Goal: Task Accomplishment & Management: Complete application form

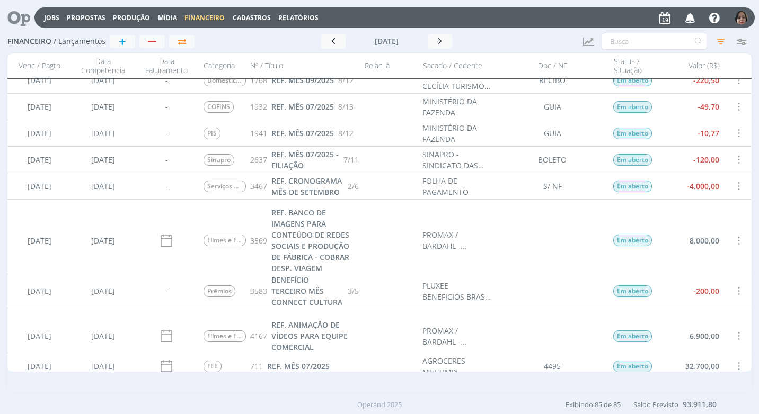
scroll to position [2246, 0]
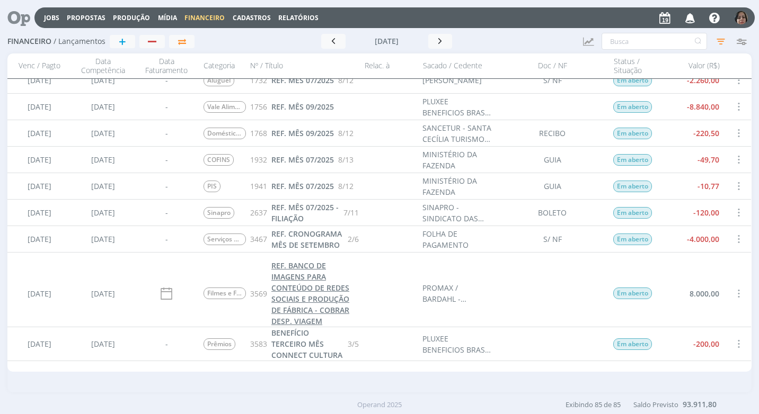
click at [306, 292] on span "REF. BANCO DE IMAGENS PARA CONTEÚDO DE REDES SOCIAIS E PRODUÇÃO DE FÁBRICA - CO…" at bounding box center [310, 294] width 78 height 66
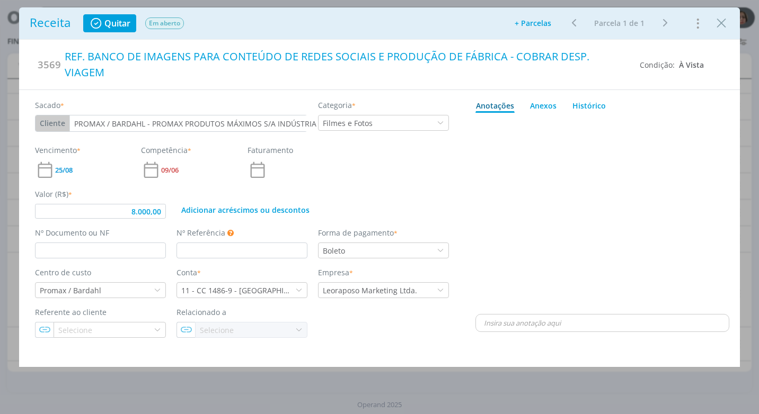
type input "8.000,00"
click at [85, 243] on input "dialog" at bounding box center [100, 251] width 131 height 16
type input "4517"
type input "8.000,00"
type input "4517"
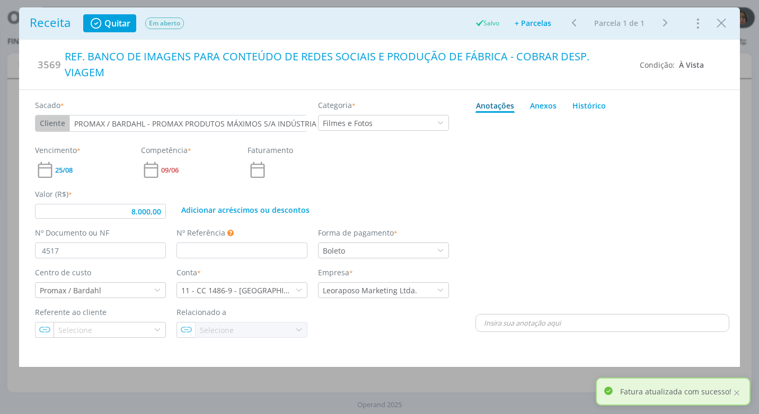
type input "8.000,00"
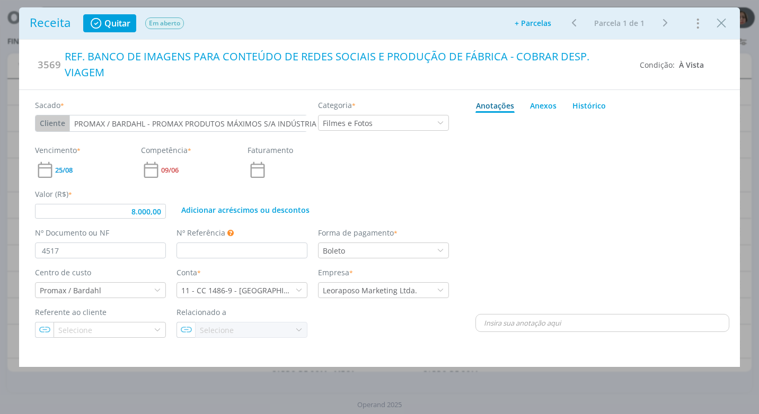
drag, startPoint x: 720, startPoint y: 24, endPoint x: 662, endPoint y: 182, distance: 168.0
click at [720, 24] on icon "Close" at bounding box center [721, 23] width 16 height 16
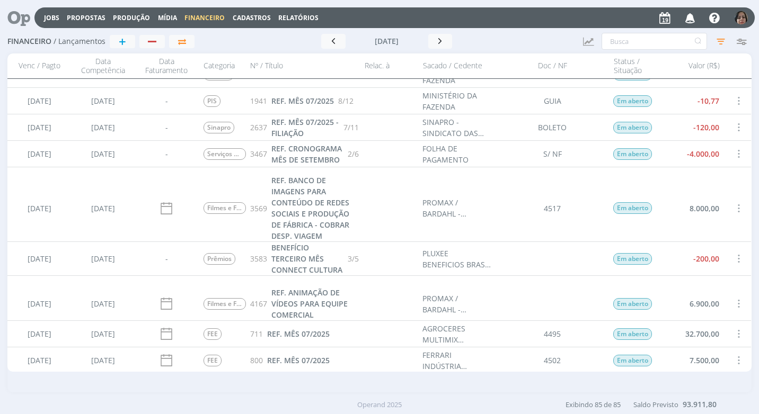
scroll to position [2437, 0]
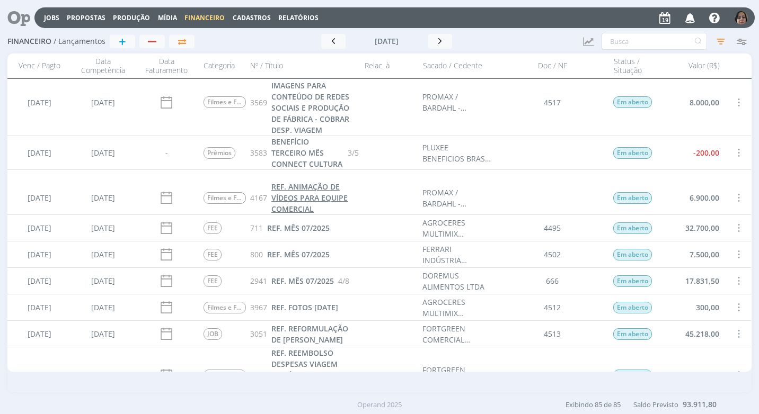
click at [289, 197] on span "REF. ANIMAÇÃO DE VÍDEOS PARA EQUIPE COMERCIAL" at bounding box center [309, 198] width 76 height 32
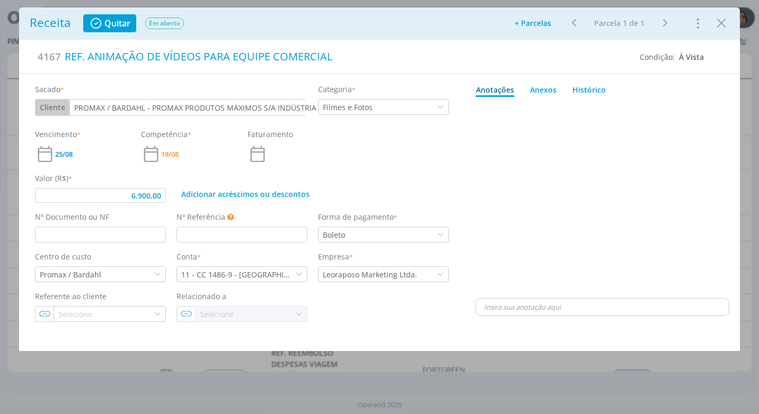
type input "6.900,00"
click at [124, 231] on input "dialog" at bounding box center [100, 235] width 131 height 16
type input "4516"
type input "6.900,00"
type input "4516"
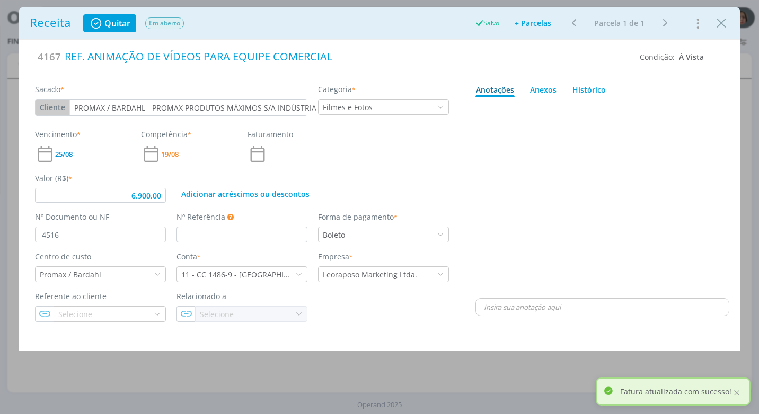
type input "6.900,00"
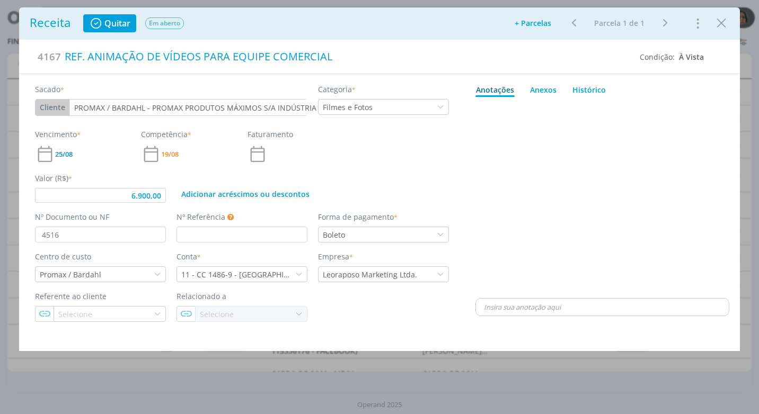
click at [713, 28] on button "Close" at bounding box center [721, 22] width 16 height 17
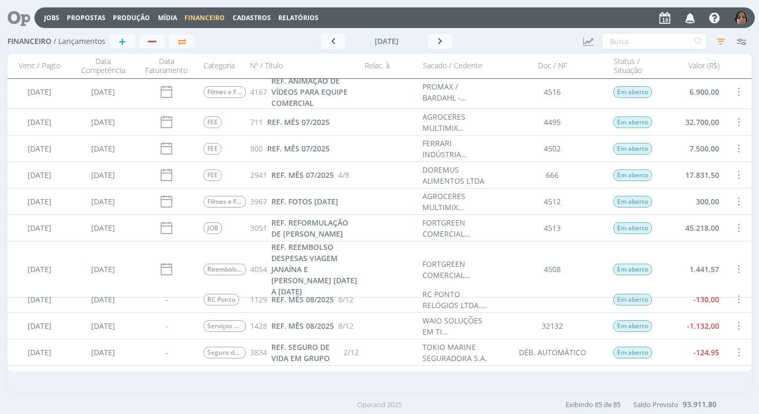
scroll to position [2563, 0]
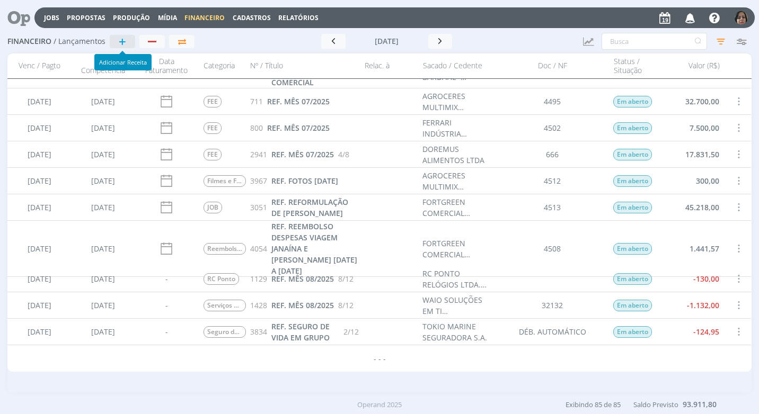
click at [114, 43] on button "+" at bounding box center [122, 41] width 25 height 13
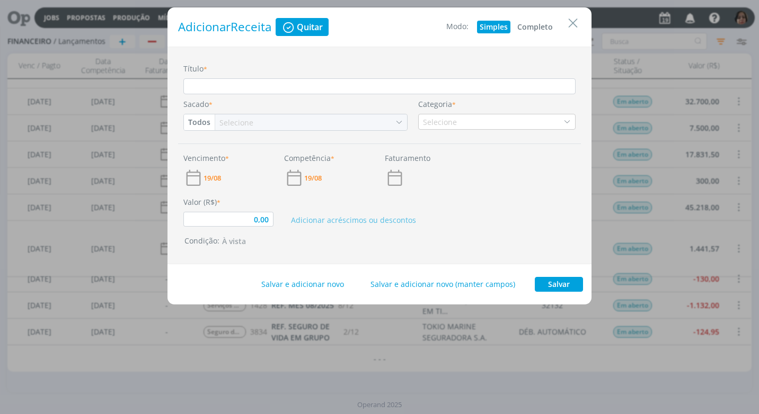
click at [545, 23] on button "Completo" at bounding box center [534, 27] width 41 height 13
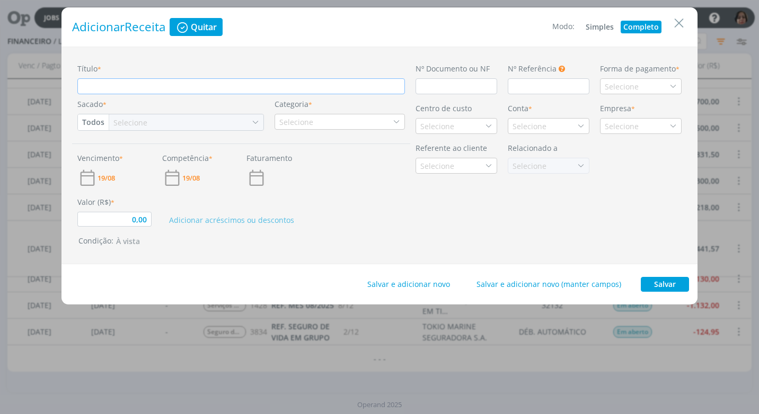
click at [126, 87] on input "Título *" at bounding box center [240, 86] width 327 height 16
type input "0,00"
paste input "REF. REEMBOLSO DESPESAS VIAGEM CAPTAÇÃO BANCO DE IMAGENS"
type input "REF. REEMBOLSO DESPESAS VIAGEM CAPTAÇÃO BANCO DE IMAGENS"
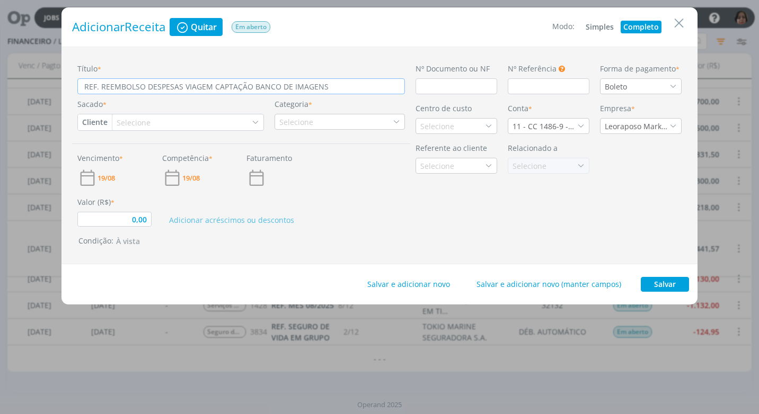
type input "0,00"
type input "REF. REEMBOLSO DESPESAS VIAGEM CAPTAÇÃO BANCO DE IMAGENS"
click at [438, 88] on input "dialog" at bounding box center [456, 86] width 82 height 16
type input "0,00"
type input "4"
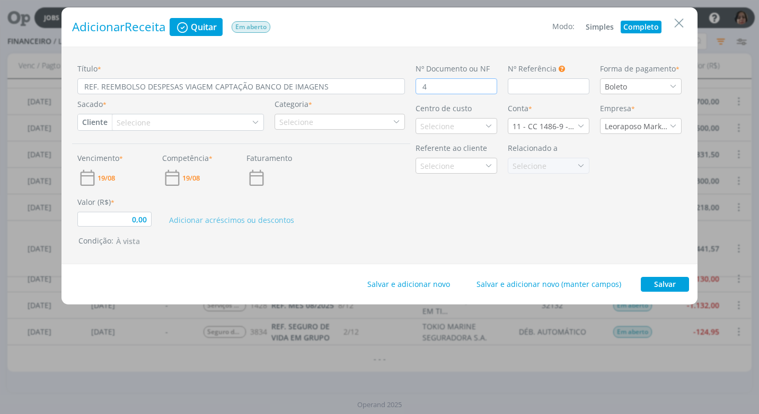
type input "0,00"
type input "45"
type input "0,00"
type input "4515"
type input "0,00"
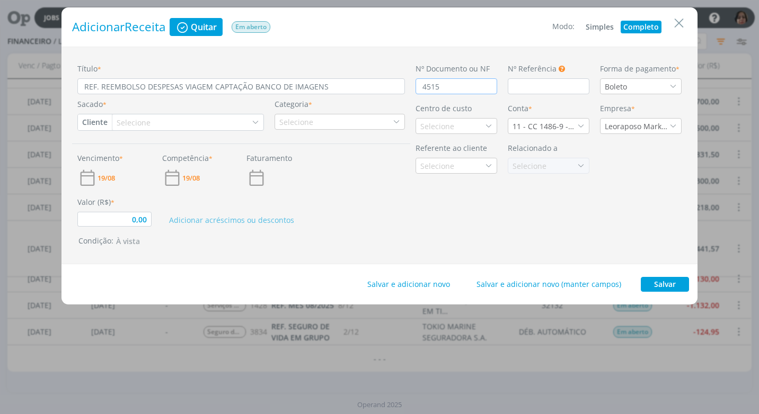
click at [100, 123] on button "Cliente" at bounding box center [95, 122] width 34 height 16
type input "4515"
click at [121, 155] on link "Fornecedor" at bounding box center [120, 157] width 84 height 17
type input "0,00"
click at [136, 121] on div "Selecione" at bounding box center [150, 122] width 36 height 11
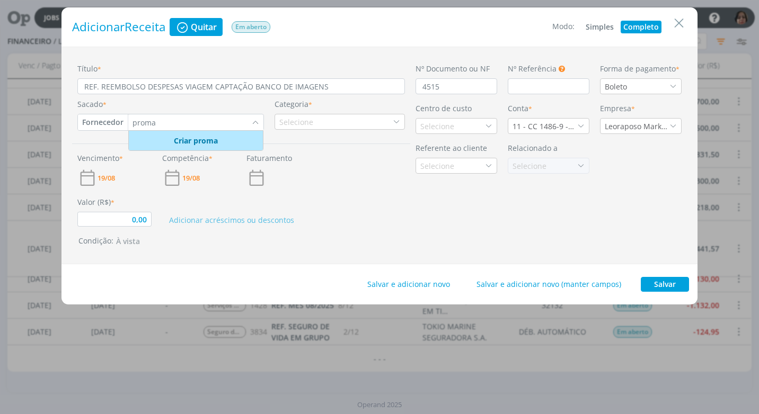
click at [100, 122] on button "Fornecedor" at bounding box center [103, 122] width 50 height 16
type input "proma"
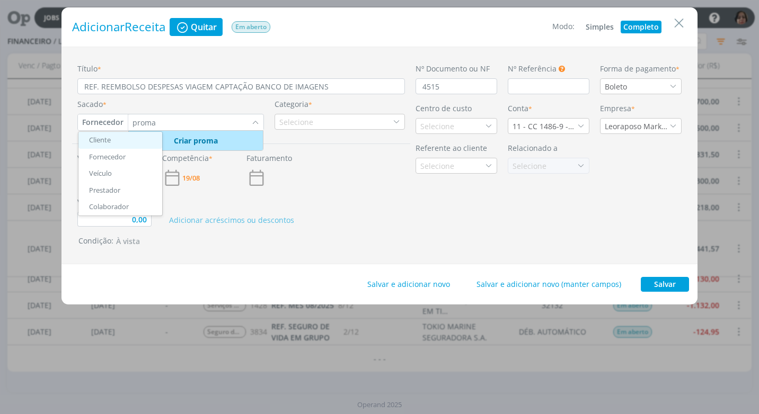
click at [99, 137] on link "Cliente" at bounding box center [120, 140] width 84 height 17
type input "0,00"
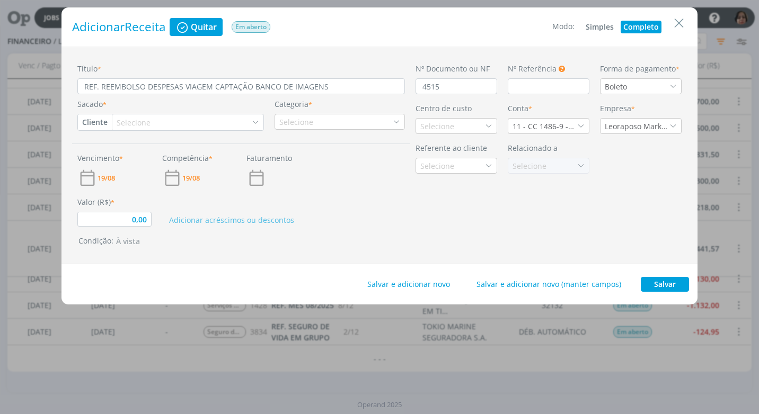
click at [152, 122] on div "Selecione" at bounding box center [187, 122] width 151 height 16
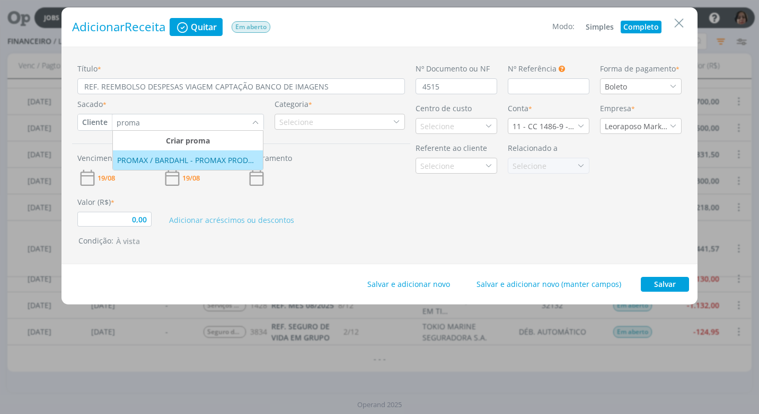
type input "proma"
click at [161, 155] on div "PROMAX / BARDAHL - PROMAX PRODUTOS MÁXIMOS S/A INDÚSTRIA E COMÉRCIO" at bounding box center [187, 160] width 141 height 11
type input "0,00"
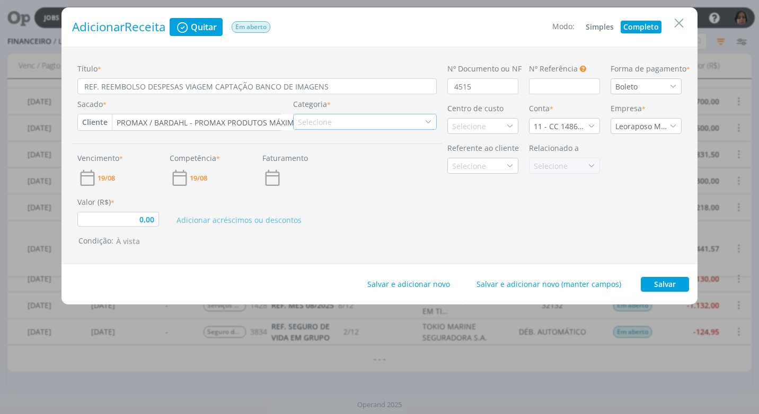
click at [424, 123] on icon "dialog" at bounding box center [427, 121] width 7 height 7
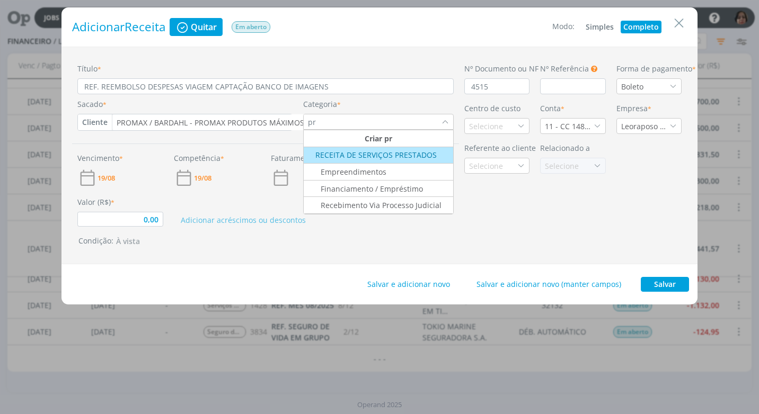
type input "p"
type input "reem"
click at [310, 154] on div "Reembolsos" at bounding box center [334, 154] width 59 height 11
type input "0,00"
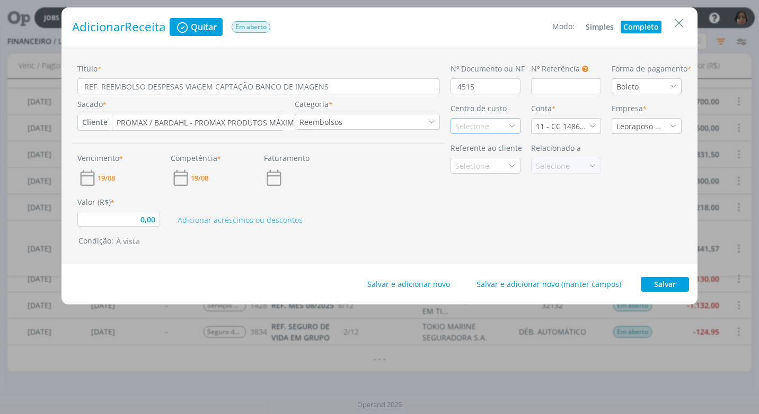
click at [509, 125] on icon "dialog" at bounding box center [511, 125] width 7 height 7
type input "pro"
click at [487, 161] on div "Promax / Bardahl" at bounding box center [485, 163] width 60 height 11
click at [106, 175] on span "19/08" at bounding box center [105, 178] width 17 height 7
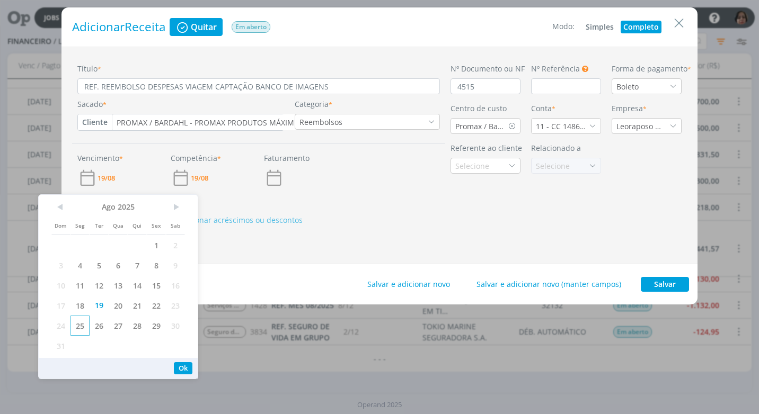
click at [82, 323] on span "25" at bounding box center [79, 326] width 19 height 20
click at [190, 367] on button "Ok" at bounding box center [183, 368] width 19 height 12
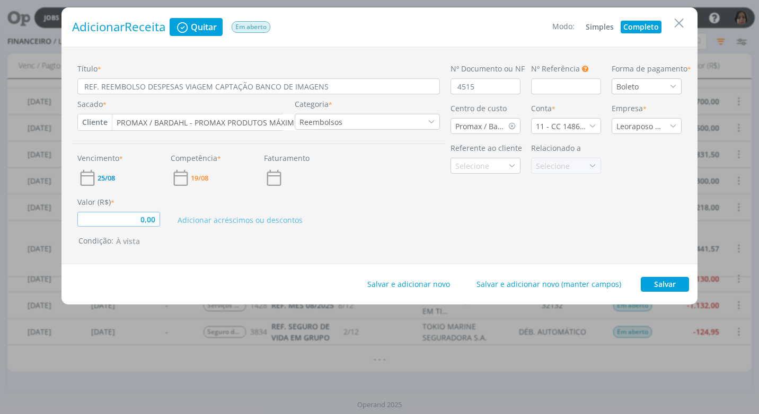
click at [127, 222] on input "0,00" at bounding box center [118, 219] width 83 height 15
click at [657, 288] on button "Salvar" at bounding box center [664, 284] width 48 height 15
type input "1.572,95"
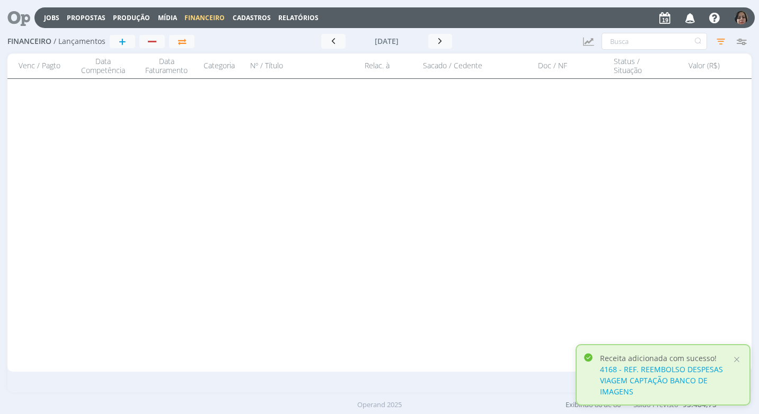
scroll to position [0, 0]
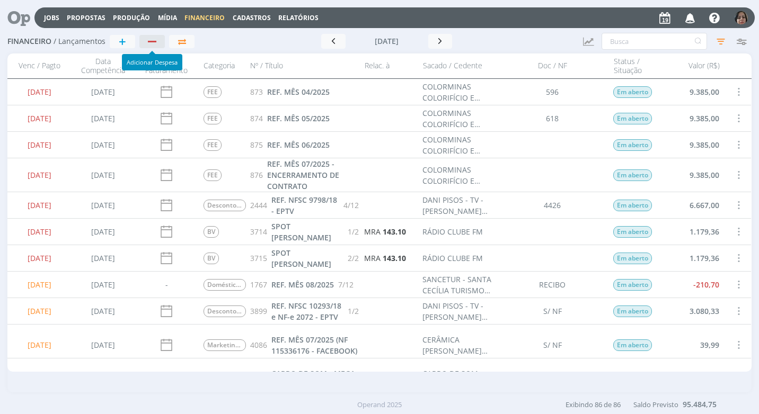
click at [153, 41] on div "button" at bounding box center [152, 42] width 8 height 2
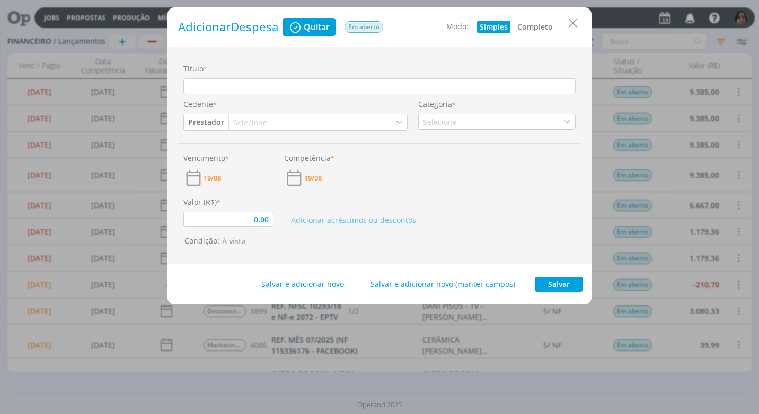
click at [528, 24] on button "Completo" at bounding box center [534, 27] width 41 height 13
type input "0,00"
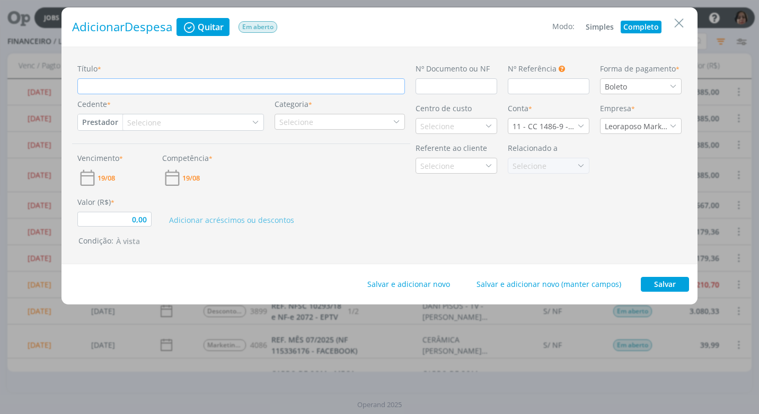
click at [111, 85] on input "Título *" at bounding box center [240, 86] width 327 height 16
type input "R"
type input "0,00"
type input "RE"
type input "0,00"
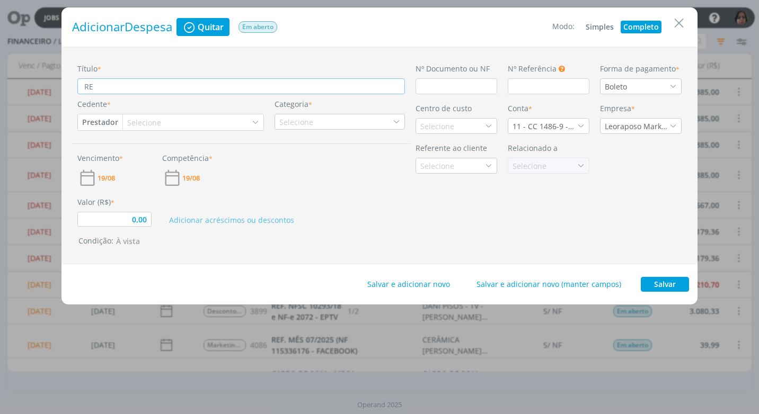
type input "REF"
type input "0,00"
type input "REF."
type input "0,00"
type input "REF."
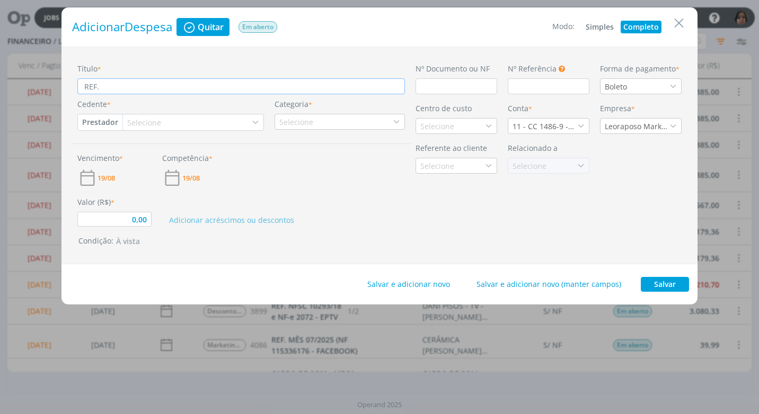
type input "0,00"
type input "REF. R"
type input "0,00"
type input "REF. RE"
type input "0,00"
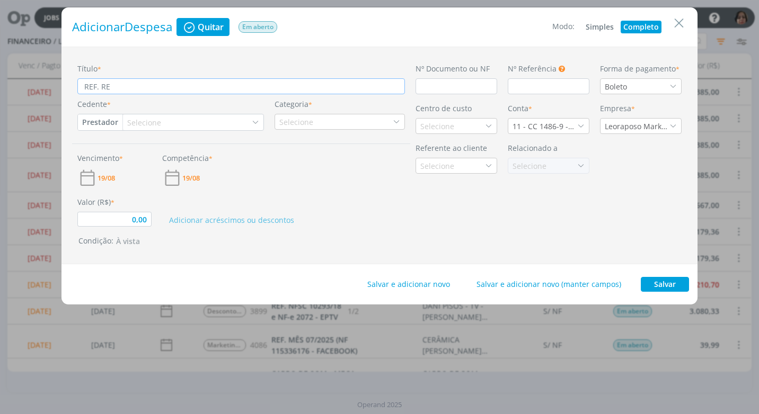
type input "REF. REM"
type input "0,00"
type input "REF. REMB"
type input "0,00"
type input "REF. REMBO"
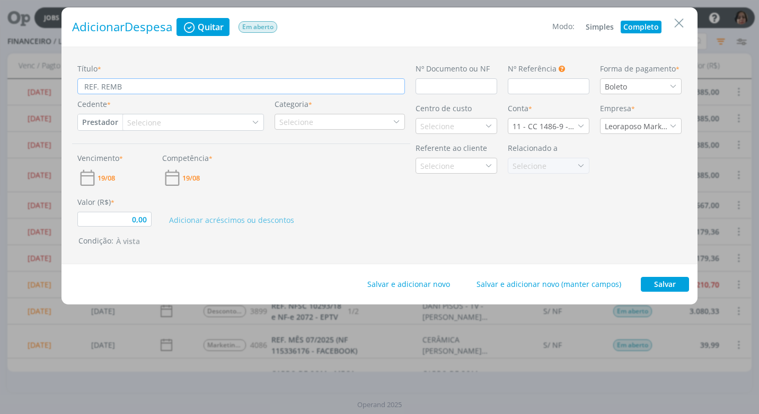
type input "0,00"
type input "REF. REMBOL"
type input "0,00"
type input "REF. REMBOLS"
type input "0,00"
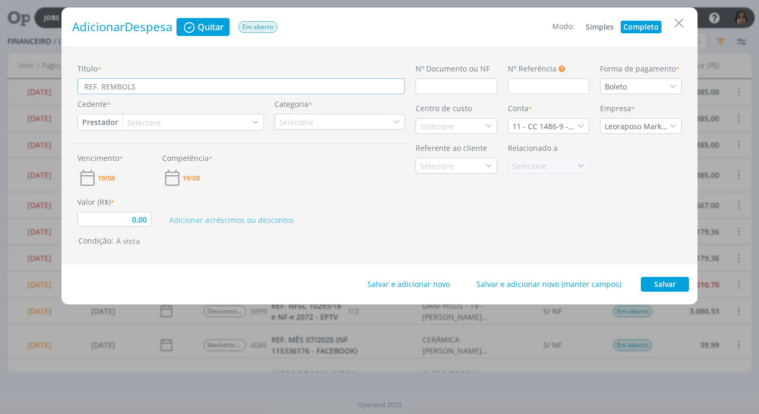
type input "REF. REMBOLSO"
type input "0,00"
type input "REF. REMBOLSO"
type input "0,00"
type input "REF. REMBOLSO D"
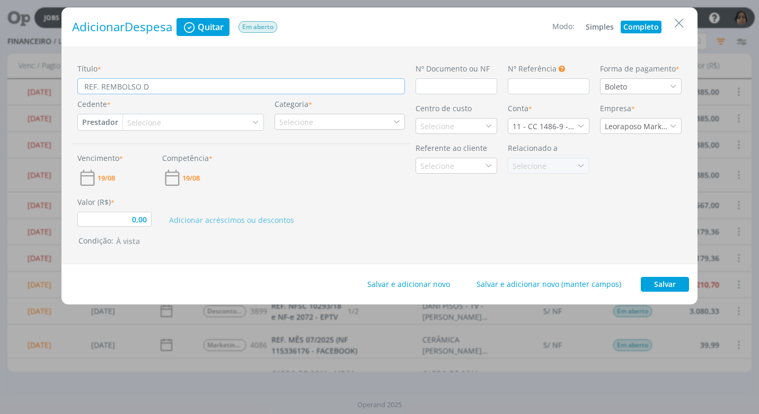
type input "0,00"
type input "REF. REMBOLSO DE"
type input "0,00"
type input "REF. REMBOLSO DE"
type input "0,00"
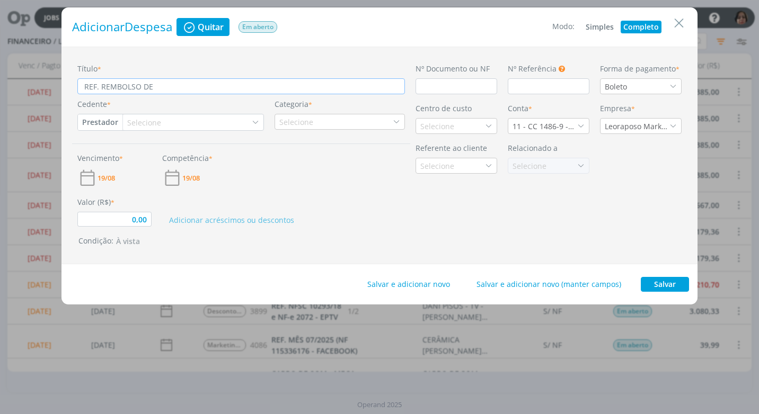
type input "REF. REMBOLSO DE C"
type input "0,00"
type input "REF. REMBOLSO DE CO"
type input "0,00"
type input "REF. REMBOLSO DE COM"
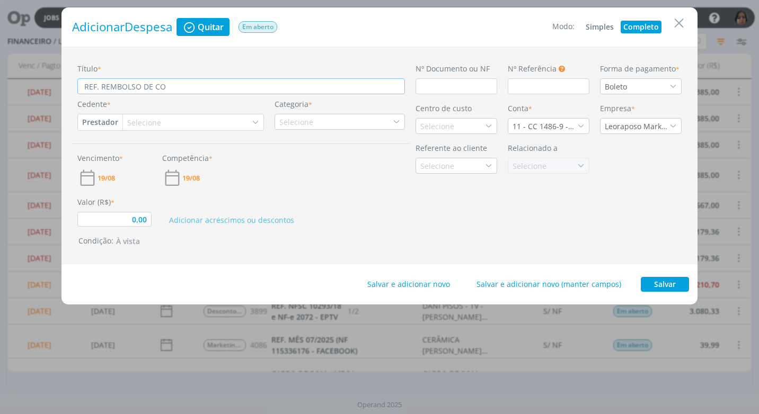
type input "0,00"
type input "REF. REMBOLSO DE COMB"
type input "0,00"
type input "REF. REMBOLSO DE COM"
type input "0,00"
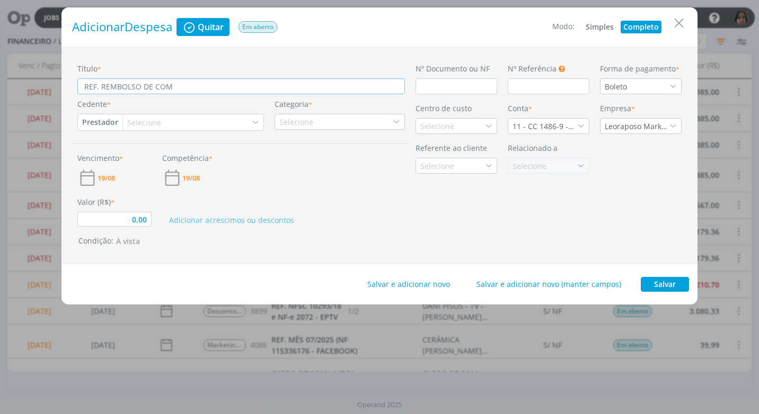
type input "REF. REMBOLSO DE COMB"
type input "0,00"
type input "REF. REMBOLSO DE COMBU"
type input "0,00"
type input "REF. REMBOLSO DE COMBUS"
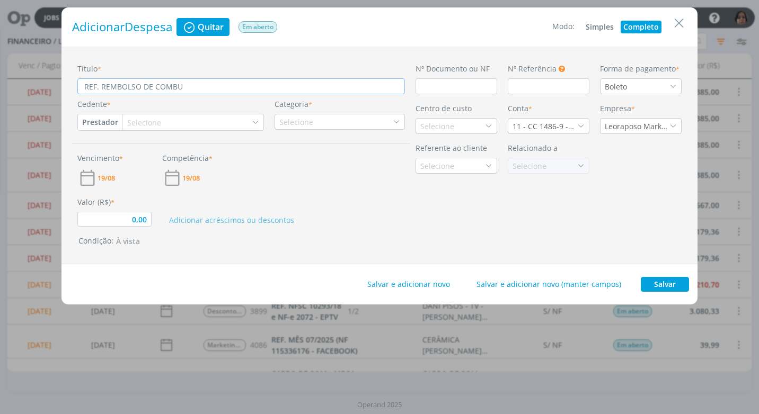
type input "0,00"
type input "REF. REMBOLSO DE COMBUST"
type input "0,00"
type input "REF. REMBOLSO DE COMBUSTÍ"
type input "0,00"
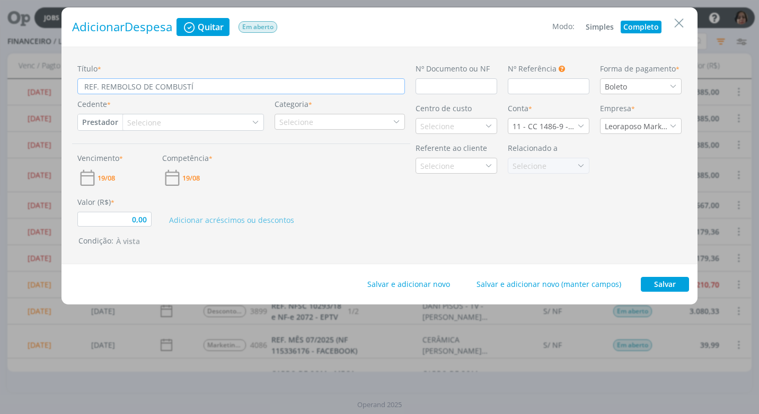
type input "REF. REMBOLSO DE COMBUSTÍV"
type input "0,00"
type input "REF. REMBOLSO DE COMBUSTÍVE"
type input "0,00"
type input "REF. REMBOLSO DE COMBUSTÍVEL"
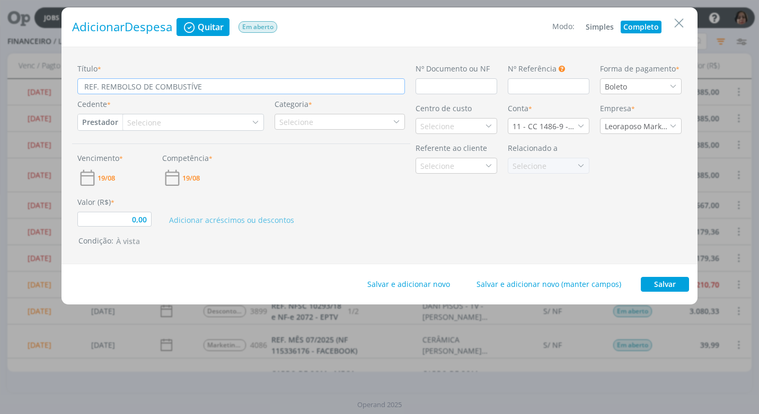
type input "0,00"
type input "REF. REMBOLSO DE COMBUSTÍVEL"
type input "0,00"
type input "REF. REMBOLSO DE COMBUSTÍVEL -"
type input "0,00"
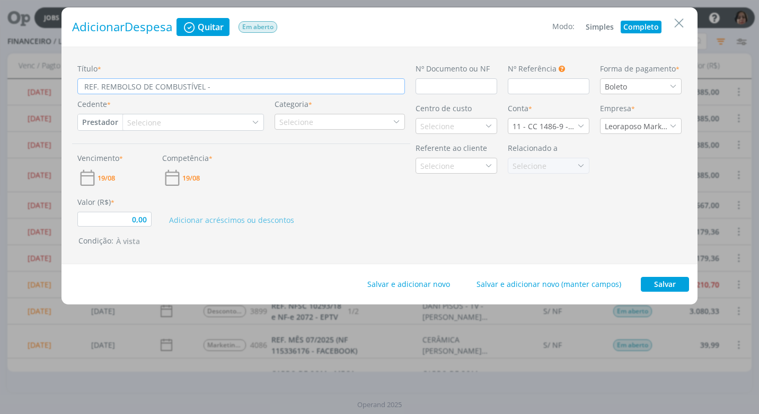
type input "REF. REMBOLSO DE COMBUSTÍVEL -"
type input "0,00"
type input "REF. REMBOLSO DE COMBUSTÍVEL - C"
type input "0,00"
type input "REF. REMBOLSO DE COMBUSTÍVEL - CA"
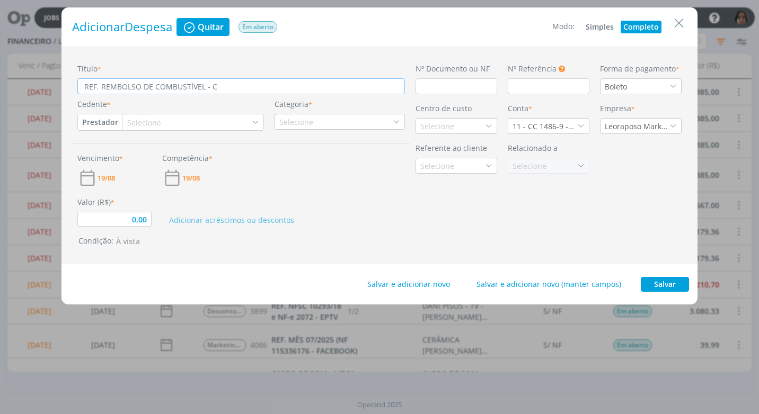
type input "0,00"
type input "REF. REMBOLSO DE COMBUSTÍVEL - CAM"
type input "0,00"
type input "REF. REMBOLSO DE COMBUSTÍVEL - CAMP"
type input "0,00"
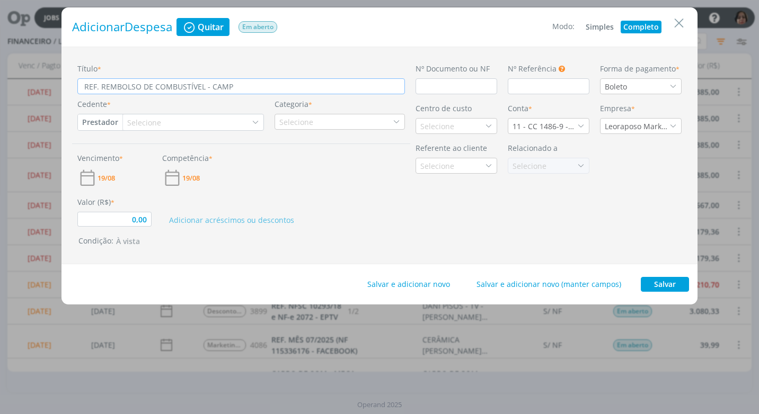
type input "REF. REMBOLSO DE COMBUSTÍVEL - CAMPA"
type input "0,00"
type input "REF. REMBOLSO DE COMBUSTÍVEL - CAMPAN"
type input "0,00"
type input "REF. REMBOLSO DE COMBUSTÍVEL - CAMPANH"
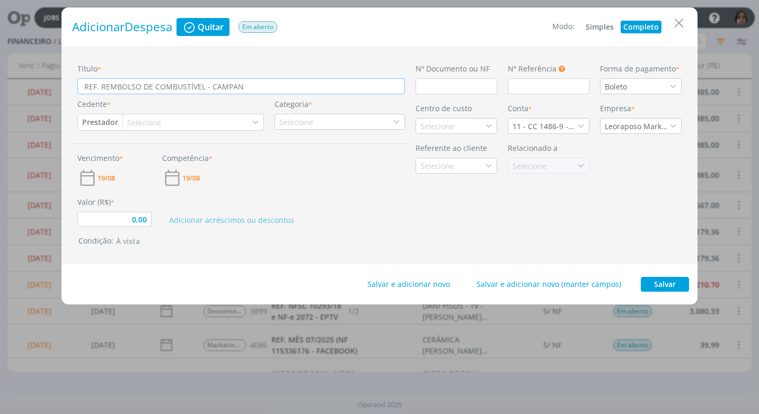
type input "0,00"
type input "REF. REMBOLSO DE COMBUSTÍVEL - CAMPANHA"
type input "0,00"
type input "REF. REMBOLSO DE COMBUSTÍVEL - CAMPANHA"
type input "0,00"
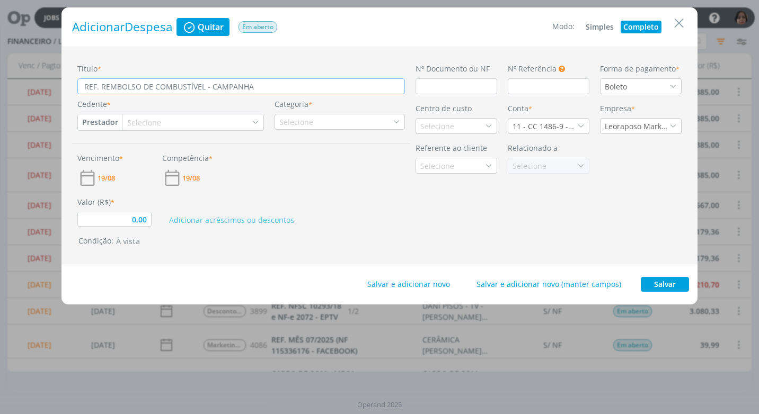
type input "REF. REMBOLSO DE COMBUSTÍVEL - CAMPANHA B"
type input "0,00"
type input "REF. REMBOLSO DE COMBUSTÍVEL - CAMPANHA BA"
type input "0,00"
type input "REF. REMBOLSO DE COMBUSTÍVEL - CAMPANHA BAR"
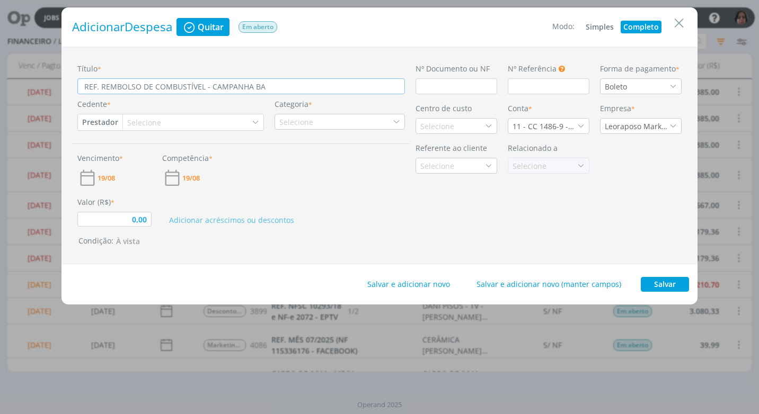
type input "0,00"
type input "REF. REMBOLSO DE COMBUSTÍVEL - CAMPANHA BARD"
type input "0,00"
type input "REF. REMBOLSO DE COMBUSTÍVEL - CAMPANHA BARDH"
type input "0,00"
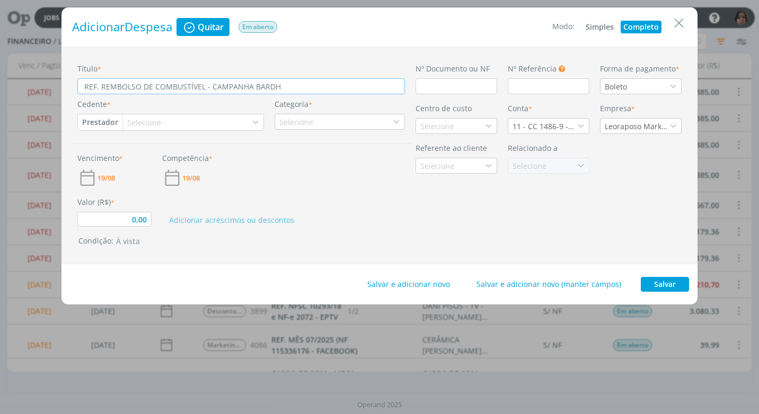
type input "REF. REMBOLSO DE COMBUSTÍVEL - CAMPANHA BARDHA"
type input "0,00"
type input "REF. REMBOLSO DE COMBUSTÍVEL - CAMPANHA BARDHAL"
type input "0,00"
type input "REF. REMBOLSO DE COMBUSTÍVEL - CAMPANHA BARDHAL"
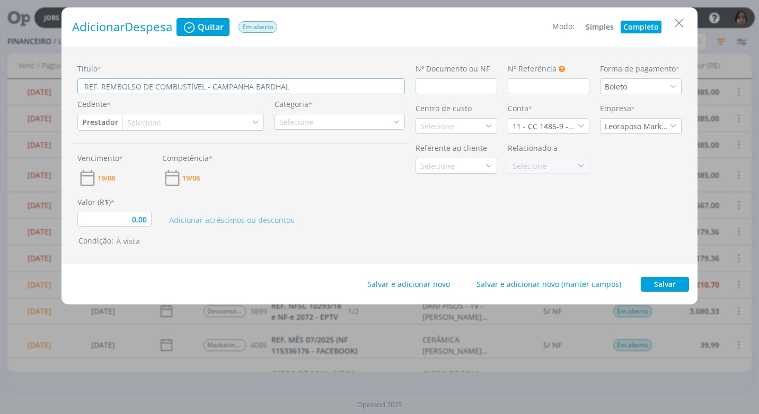
type input "0,00"
type input "REF. REMBOLSO DE COMBUSTÍVEL - CAMPANHA BARDHAL E"
type input "0,00"
type input "REF. REMBOLSO DE COMBUSTÍVEL - CAMPANHA BARDHAL E"
type input "0,00"
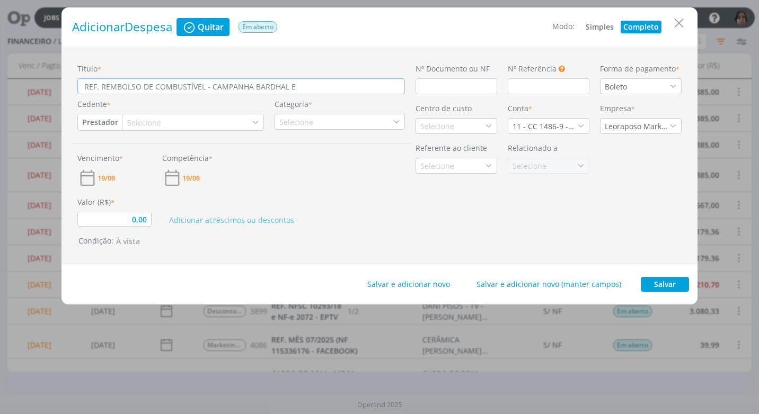
type input "REF. REMBOLSO DE COMBUSTÍVEL - CAMPANHA BARDHAL E R"
type input "0,00"
type input "REF. REMBOLSO DE COMBUSTÍVEL - CAMPANHA BARDHAL E RE"
type input "0,00"
type input "REF. REMBOLSO DE COMBUSTÍVEL - CAMPANHA BARDHAL E REE"
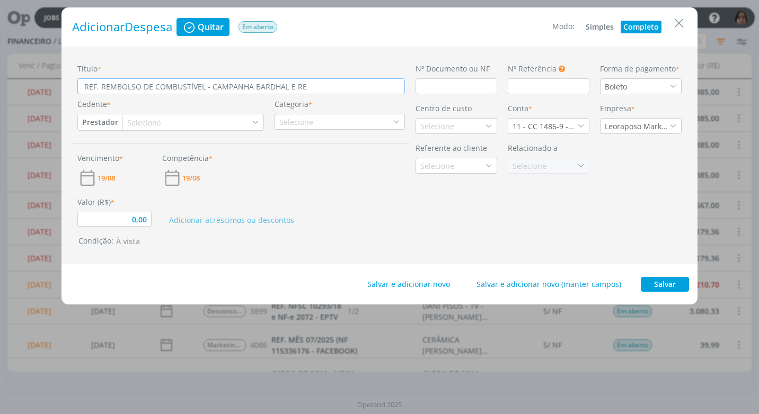
type input "0,00"
type input "REF. REMBOLSO DE COMBUSTÍVEL - CAMPANHA BARDHAL E REEM"
type input "0,00"
type input "REF. REMBOLSO DE COMBUSTÍVEL - CAMPANHA BARDHAL E REEMB"
type input "0,00"
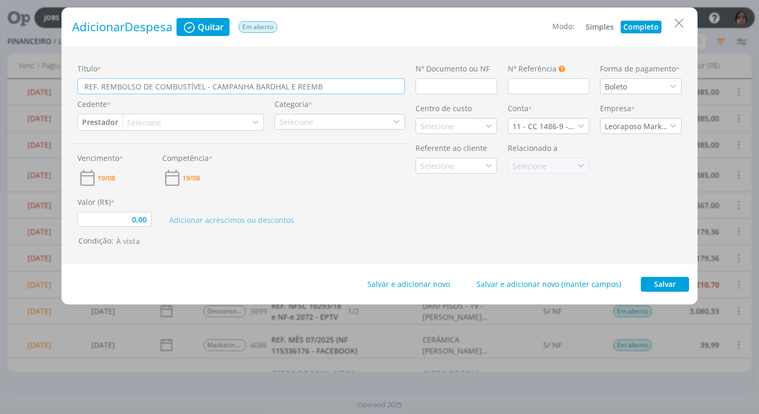
type input "REF. REMBOLSO DE COMBUSTÍVEL - CAMPANHA BARDHAL E REEMBO"
type input "0,00"
type input "REF. REMBOLSO DE COMBUSTÍVEL - CAMPANHA BARDHAL E REEMBOL"
type input "0,00"
type input "REF. REMBOLSO DE COMBUSTÍVEL - CAMPANHA BARDHAL E REEMBOLS"
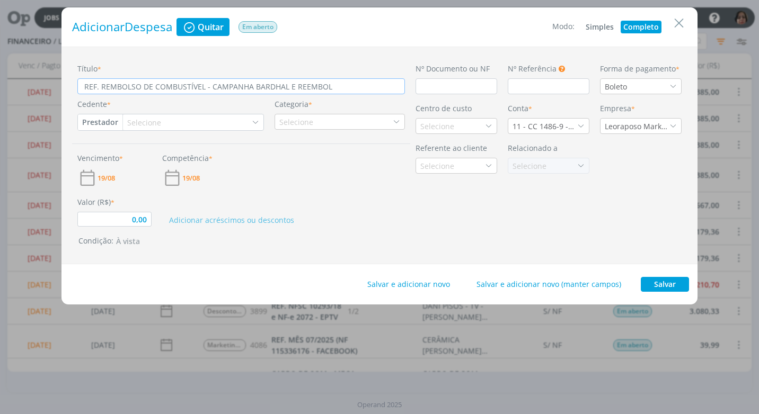
type input "0,00"
type input "REF. REMBOLSO DE COMBUSTÍVEL - CAMPANHA BARDHAL E REEMBOLSO"
type input "0,00"
type input "REF. REMBOLSO DE COMBUSTÍVEL - CAMPANHA BARDHAL E REEMBOLSO"
type input "0,00"
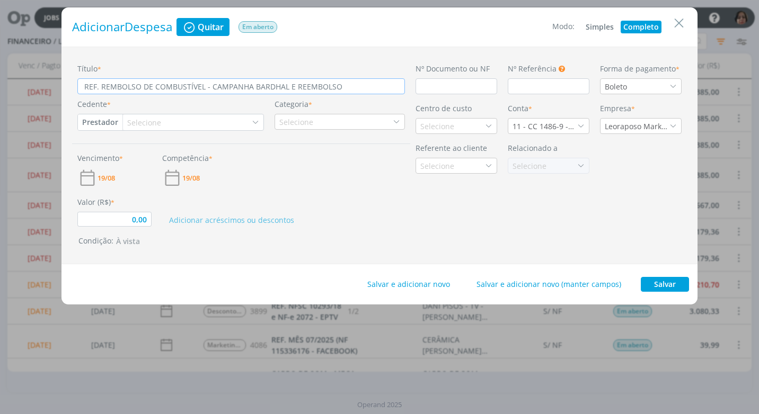
type input "REF. REMBOLSO DE COMBUSTÍVEL - CAMPANHA BARDHAL E REEMBOLSO T"
type input "0,00"
type input "REF. REMBOLSO DE COMBUSTÍVEL - CAMPANHA BARDHAL E REEMBOLSO TA"
type input "0,00"
type input "REF. REMBOLSO DE COMBUSTÍVEL - CAMPANHA BARDHAL E REEMBOLSO TAM"
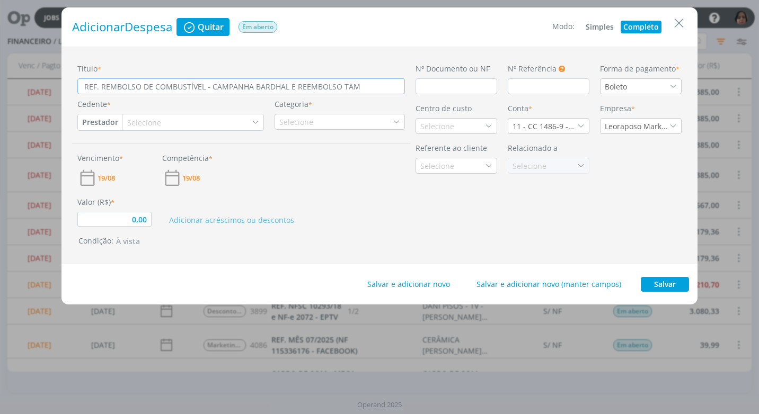
type input "0,00"
type input "REF. REMBOLSO DE COMBUSTÍVEL - CAMPANHA BARDHAL E REEMBOLSO TAMP"
type input "0,00"
type input "REF. REMBOLSO DE COMBUSTÍVEL - CAMPANHA BARDHAL E REEMBOLSO TAMPA"
type input "0,00"
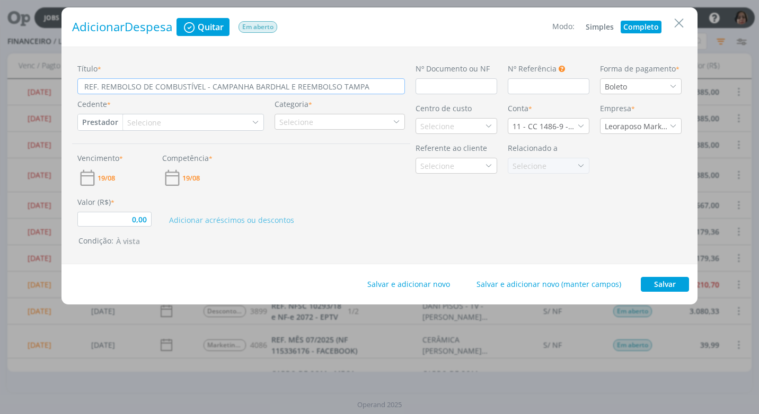
type input "REF. REMBOLSO DE COMBUSTÍVEL - CAMPANHA BARDHAL E REEMBOLSO TAMPA"
type input "0,00"
type input "REF. REMBOLSO DE COMBUSTÍVEL - CAMPANHA BARDHAL E REEMBOLSO TAMPA D"
type input "0,00"
type input "REF. REMBOLSO DE COMBUSTÍVEL - CAMPANHA BARDHAL E REEMBOLSO TAMPA DO"
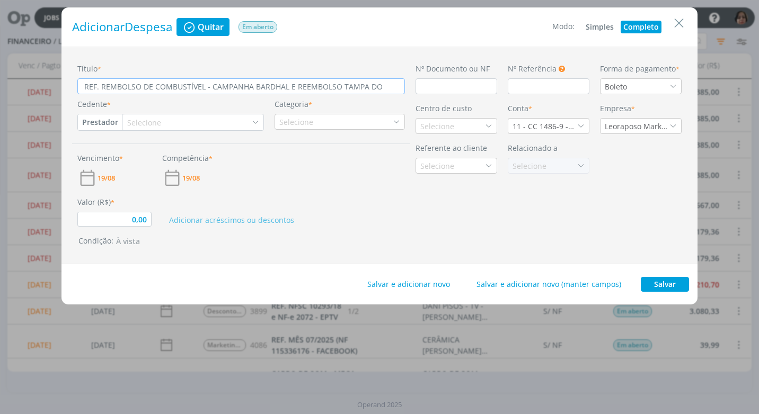
type input "0,00"
type input "REF. REMBOLSO DE COMBUSTÍVEL - CAMPANHA BARDHAL E REEMBOLSO TAMPA DO"
type input "0,00"
type input "REF. REMBOLSO DE COMBUSTÍVEL - CAMPANHA BARDHAL E REEMBOLSO TAMPA DO R"
type input "0,00"
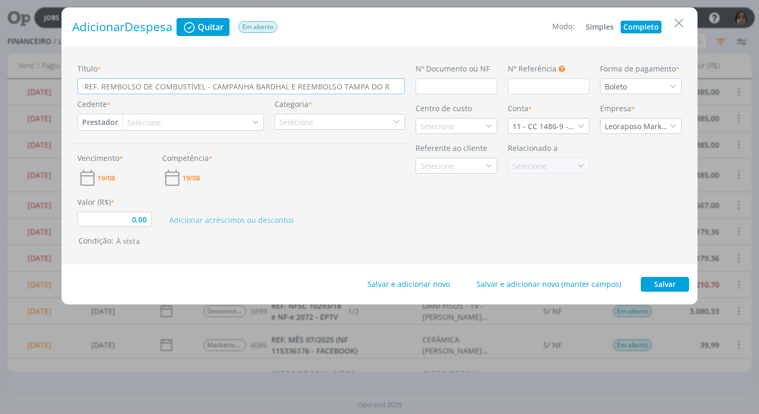
type input "REF. REMBOLSO DE COMBUSTÍVEL - CAMPANHA BARDHAL E REEMBOLSO TAMPA DO RE"
type input "0,00"
type input "REF. REMBOLSO DE COMBUSTÍVEL - CAMPANHA BARDHAL E REEMBOLSO TAMPA DO RES"
type input "0,00"
type input "REF. REMBOLSO DE COMBUSTÍVEL - CAMPANHA BARDHAL E REEMBOLSO TAMPA DO RESE"
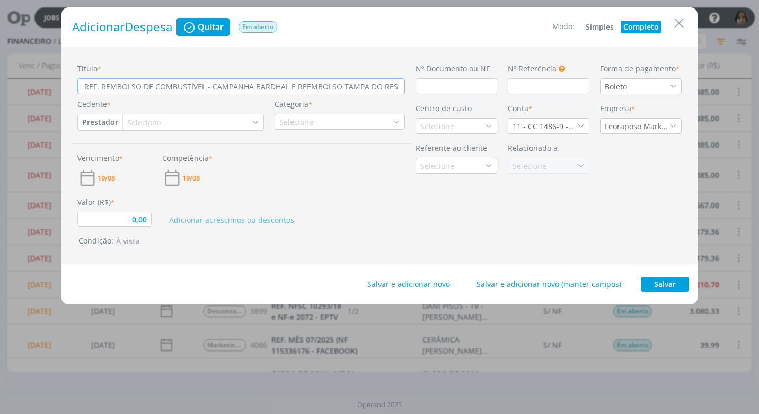
type input "0,00"
type input "REF. REMBOLSO DE COMBUSTÍVEL - CAMPANHA BARDHAL E REEMBOLSO TAMPA DO RESER"
type input "0,00"
type input "REF. REMBOLSO DE COMBUSTÍVEL - CAMPANHA BARDHAL E REEMBOLSO TAMPA DO RESERV"
type input "0,00"
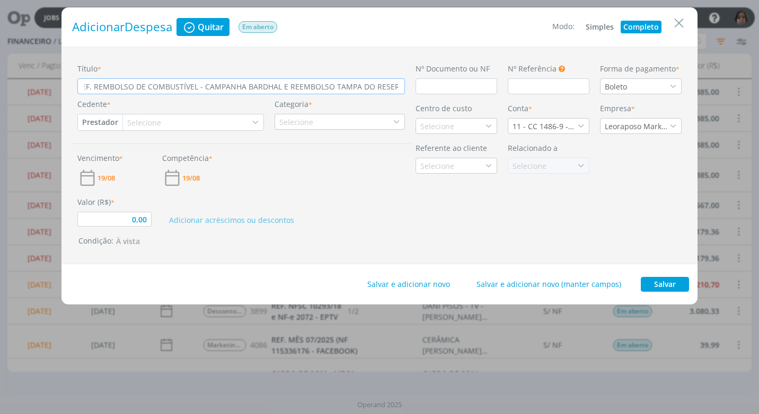
type input "REF. REMBOLSO DE COMBUSTÍVEL - CAMPANHA BARDHAL E REEMBOLSO TAMPA DO RESERV."
type input "0,00"
type input "REF. REMBOLSO DE COMBUSTÍVEL - CAMPANHA BARDHAL E REEMBOLSO TAMPA DO RESERV."
type input "0,00"
type input "REF. REMBOLSO DE COMBUSTÍVEL - CAMPANHA BARDHAL E REEMBOLSO TAMPA DO RESERV. D"
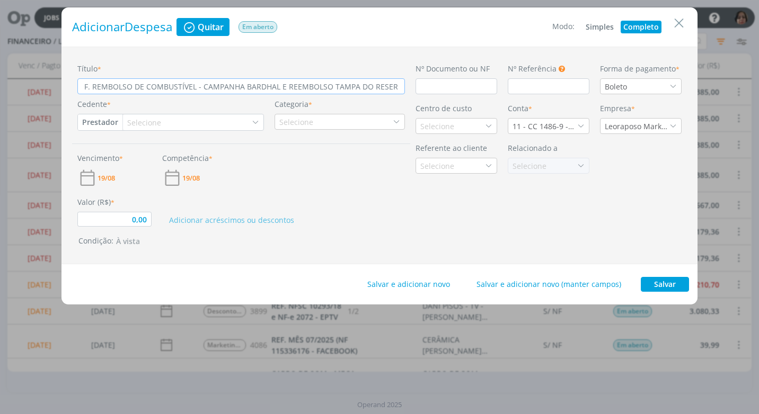
type input "0,00"
type input "REF. REMBOLSO DE COMBUSTÍVEL - CAMPANHA BARDHAL E REEMBOLSO TAMPA DO RESERV. DE"
type input "0,00"
type input "REF. REMBOLSO DE COMBUSTÍVEL - CAMPANHA BARDHAL E REEMBOLSO TAMPA DO RESERV. DE"
type input "0,00"
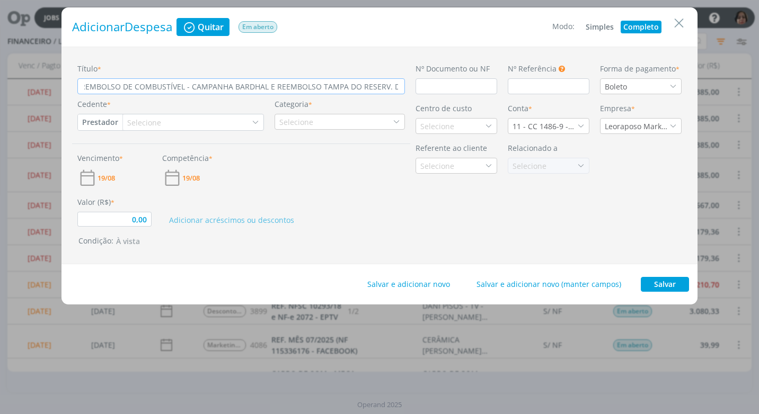
type input "REF. REMBOLSO DE COMBUSTÍVEL - CAMPANHA BARDHAL E REEMBOLSO TAMPA DO RESERV. DE…"
type input "0,00"
type input "REF. REMBOLSO DE COMBUSTÍVEL - CAMPANHA BARDHAL E REEMBOLSO TAMPA DO RESERV. DE"
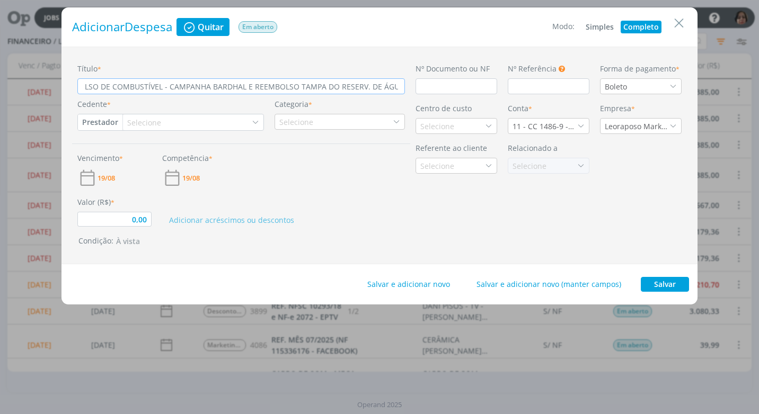
click at [95, 123] on button "Prestador" at bounding box center [100, 122] width 44 height 16
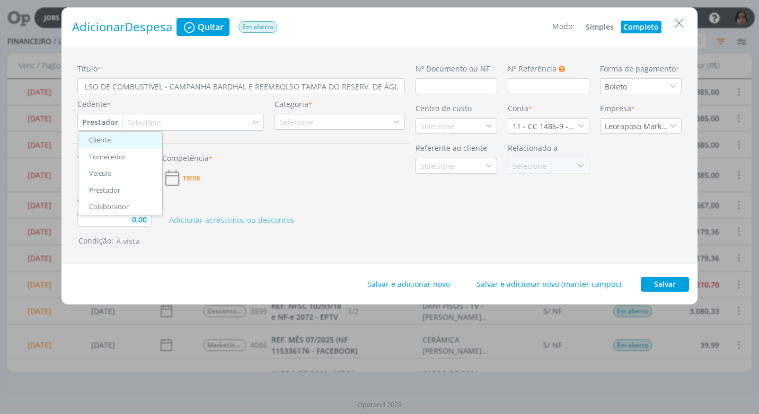
scroll to position [0, 0]
click at [112, 160] on link "Fornecedor" at bounding box center [120, 157] width 84 height 17
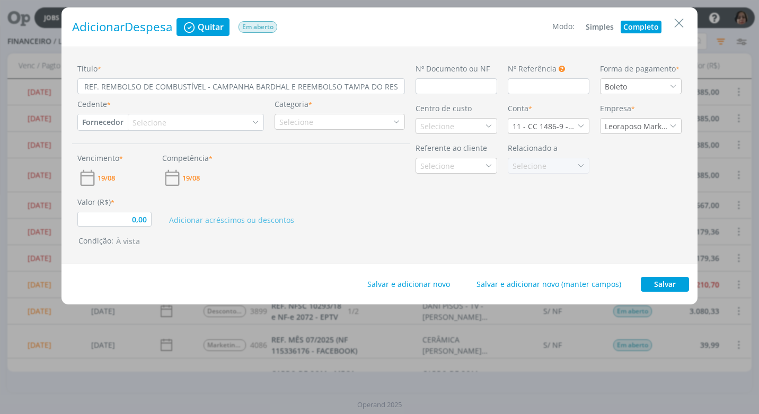
click at [144, 124] on div "Selecione" at bounding box center [150, 122] width 36 height 11
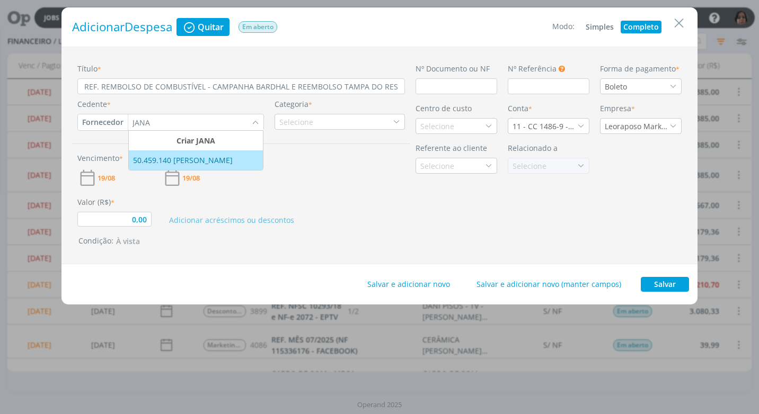
click at [155, 159] on div "50.459.140 JANAÍNA LUNA FERRO" at bounding box center [184, 160] width 102 height 11
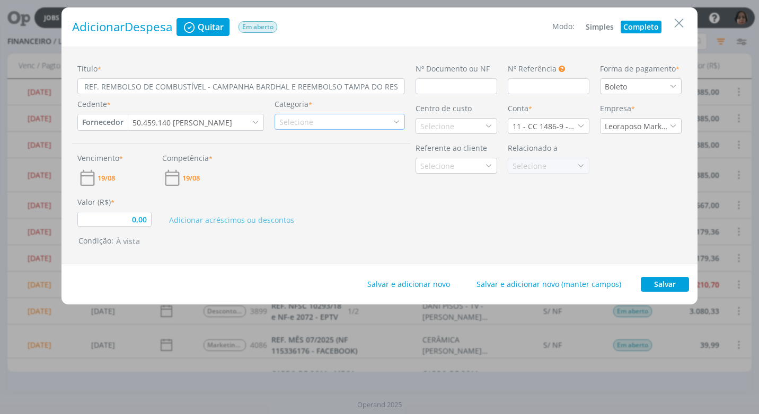
click at [389, 121] on div "Selecione" at bounding box center [339, 122] width 130 height 16
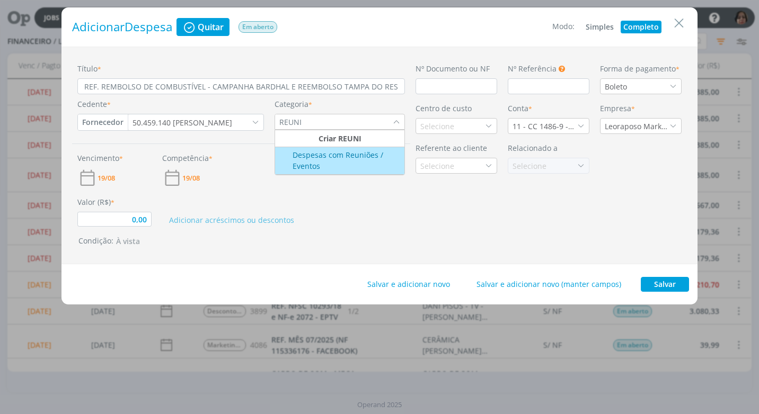
click at [345, 162] on div "Despesas com Reuniões / Eventos" at bounding box center [340, 160] width 127 height 22
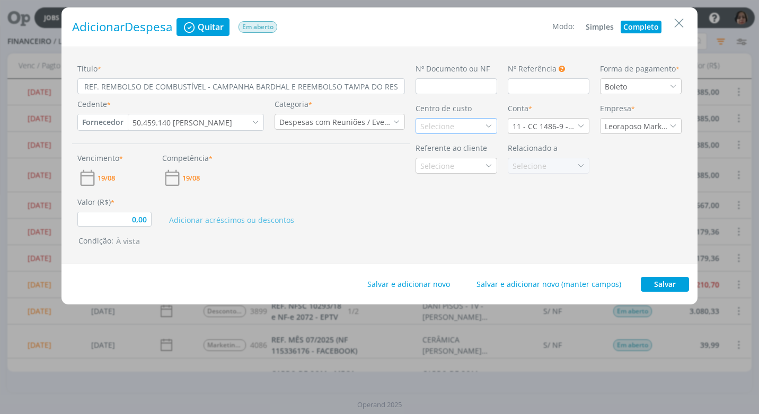
click at [455, 127] on div "Selecione" at bounding box center [438, 126] width 36 height 11
click at [426, 165] on div "Promax / Bardahl" at bounding box center [452, 163] width 64 height 11
click at [450, 87] on input "dialog" at bounding box center [456, 86] width 82 height 16
click at [676, 84] on div "Boleto" at bounding box center [641, 86] width 82 height 16
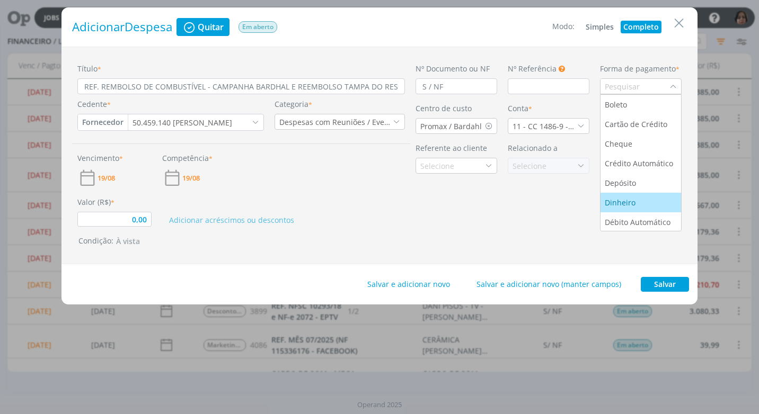
scroll to position [40, 0]
click at [629, 202] on div "Pix" at bounding box center [640, 201] width 72 height 11
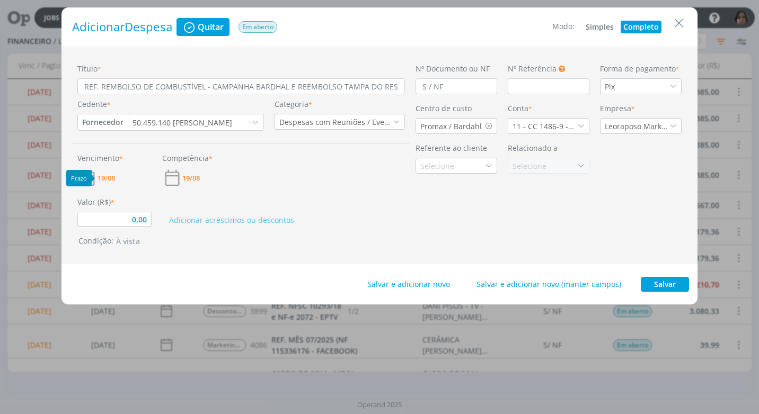
click at [100, 177] on span "19/08" at bounding box center [105, 178] width 17 height 7
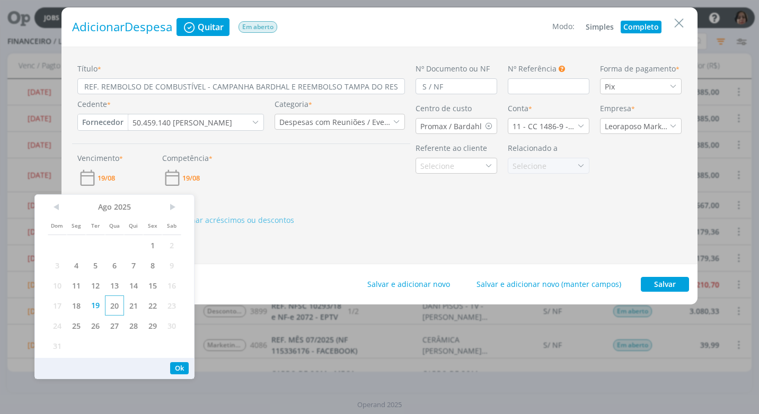
click at [117, 308] on span "20" at bounding box center [114, 306] width 19 height 20
drag, startPoint x: 174, startPoint y: 368, endPoint x: 181, endPoint y: 359, distance: 11.8
click at [174, 367] on button "Ok" at bounding box center [179, 368] width 19 height 12
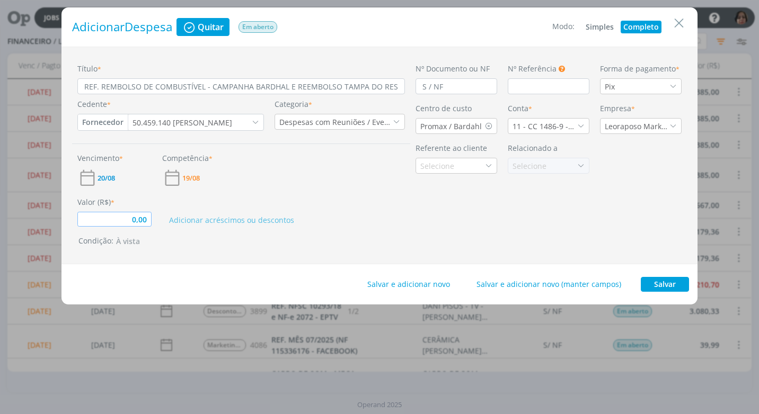
click at [144, 218] on input "0,00" at bounding box center [114, 219] width 74 height 15
click at [149, 222] on input "257,95" at bounding box center [114, 219] width 74 height 15
click at [582, 126] on icon "dialog" at bounding box center [580, 125] width 7 height 7
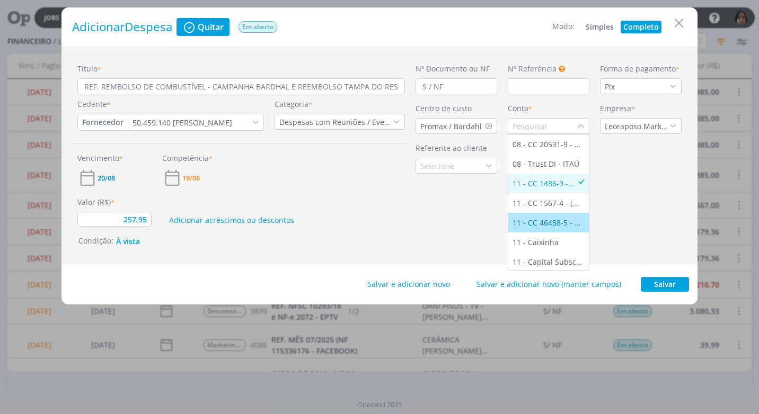
click at [550, 217] on li "11 - CC 46458-5 - ITAÚ" at bounding box center [548, 223] width 81 height 20
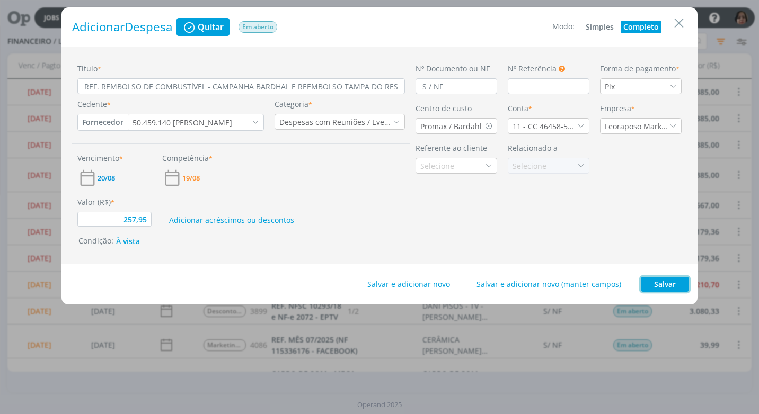
click at [678, 282] on button "Salvar" at bounding box center [664, 284] width 48 height 15
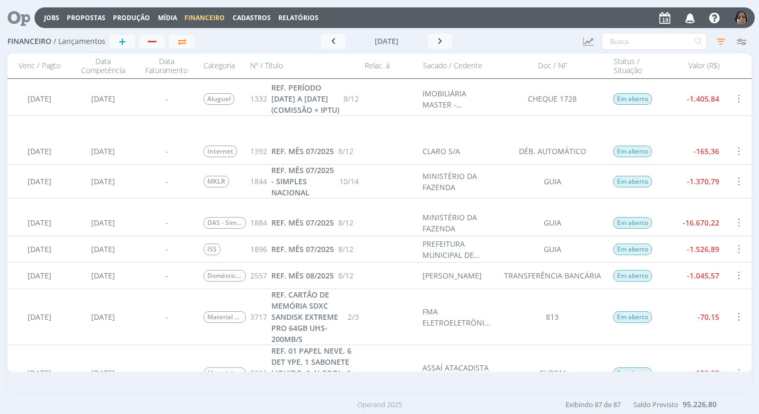
scroll to position [689, 0]
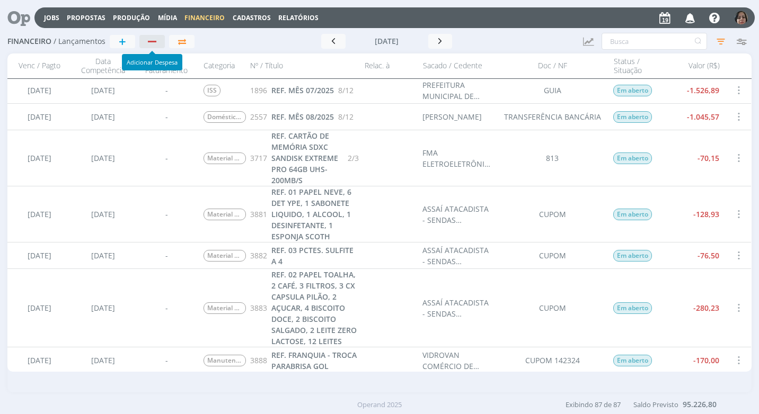
click at [157, 39] on div "button" at bounding box center [153, 41] width 14 height 7
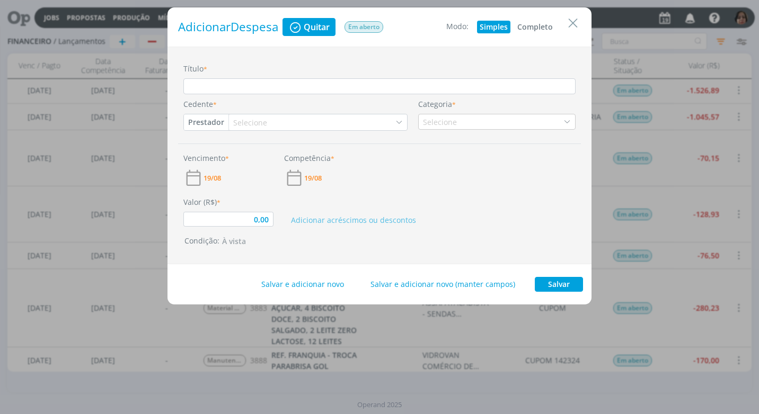
click at [535, 26] on button "Completo" at bounding box center [534, 27] width 41 height 13
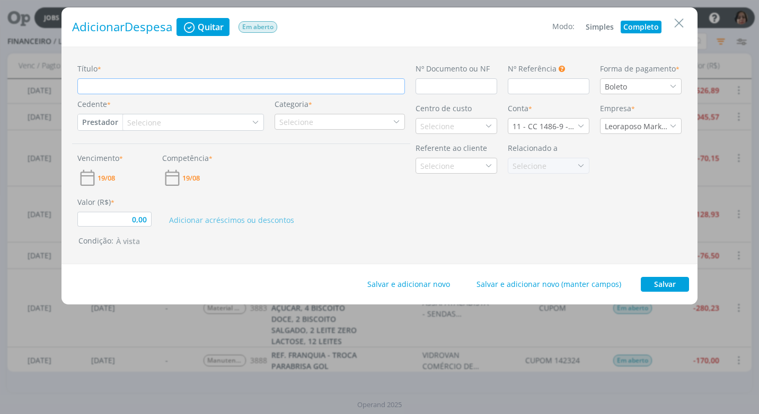
click at [115, 85] on input "Título *" at bounding box center [240, 86] width 327 height 16
click at [430, 83] on input "dialog" at bounding box center [456, 86] width 82 height 16
click at [675, 89] on icon "dialog" at bounding box center [672, 86] width 7 height 7
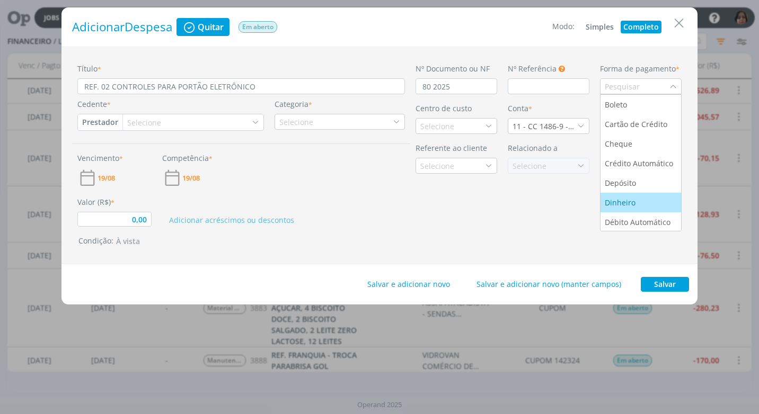
scroll to position [40, 0]
click at [621, 205] on div "Pix" at bounding box center [640, 201] width 72 height 11
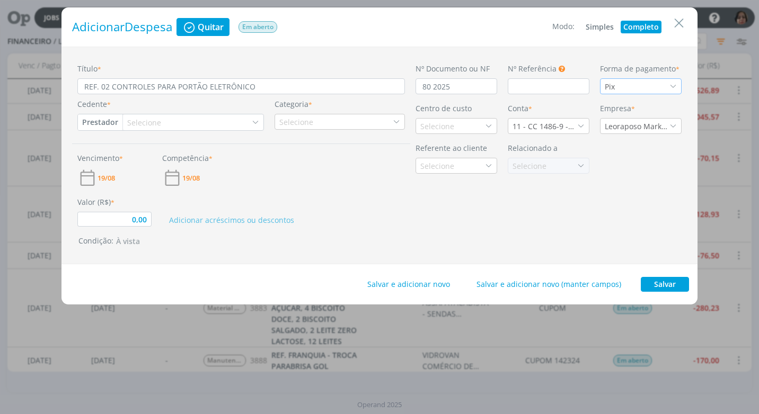
click at [86, 122] on button "Prestador" at bounding box center [100, 122] width 44 height 16
drag, startPoint x: 679, startPoint y: 24, endPoint x: 669, endPoint y: 24, distance: 10.1
click at [679, 23] on icon "Close" at bounding box center [679, 23] width 16 height 16
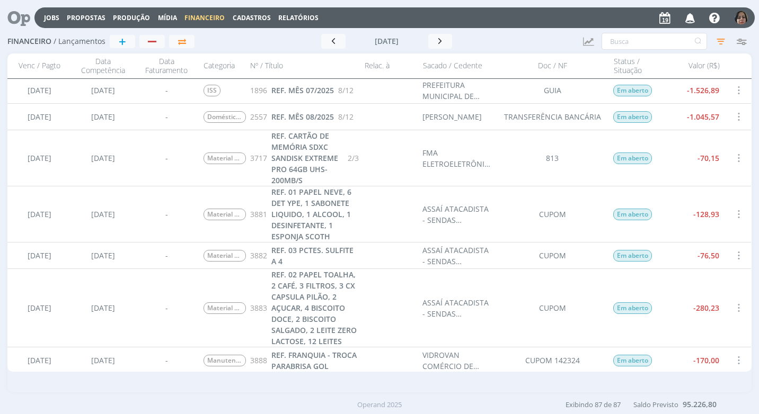
click at [233, 17] on span "Cadastros" at bounding box center [252, 17] width 38 height 9
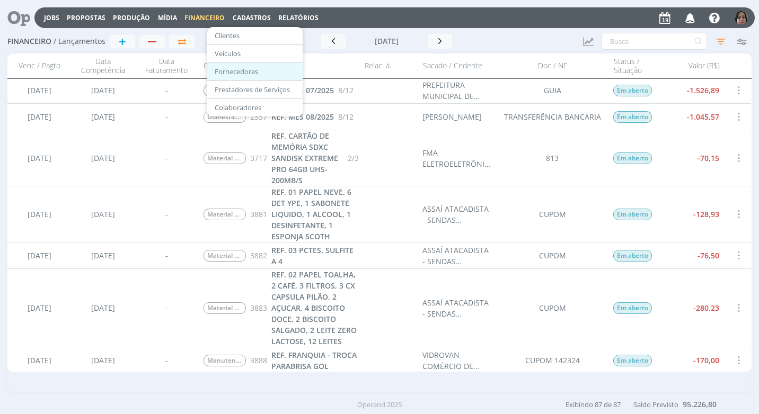
click at [239, 67] on link "Fornecedores" at bounding box center [254, 72] width 89 height 16
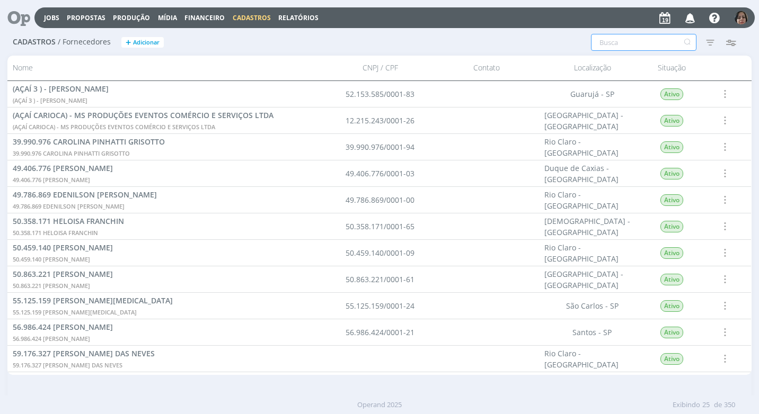
click at [612, 42] on input "text" at bounding box center [643, 42] width 105 height 17
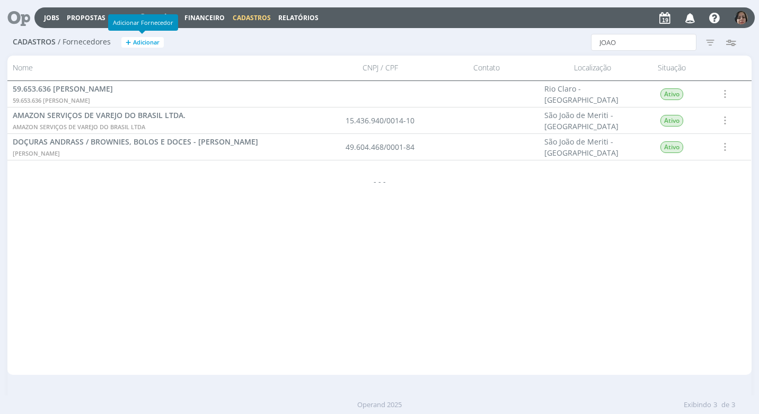
click at [148, 43] on span "Adicionar" at bounding box center [146, 42] width 26 height 7
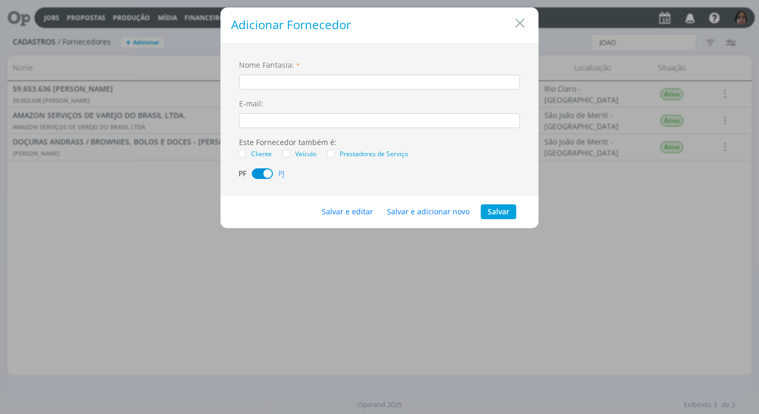
click at [257, 83] on input "dialog" at bounding box center [379, 82] width 281 height 15
click at [348, 209] on button "Salvar e editar" at bounding box center [347, 211] width 65 height 15
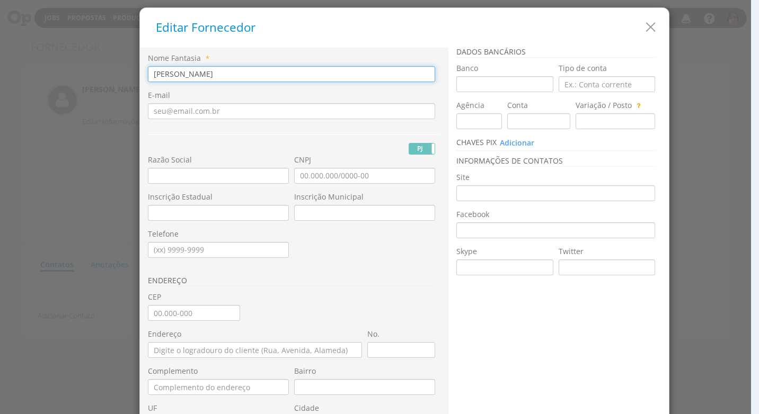
drag, startPoint x: 254, startPoint y: 77, endPoint x: 12, endPoint y: 63, distance: 242.5
click at [12, 63] on div "Editar Fornecedor Nome Fantasia * [PERSON_NAME] E-mail PJ PF RG Razão Social UF" at bounding box center [379, 207] width 759 height 414
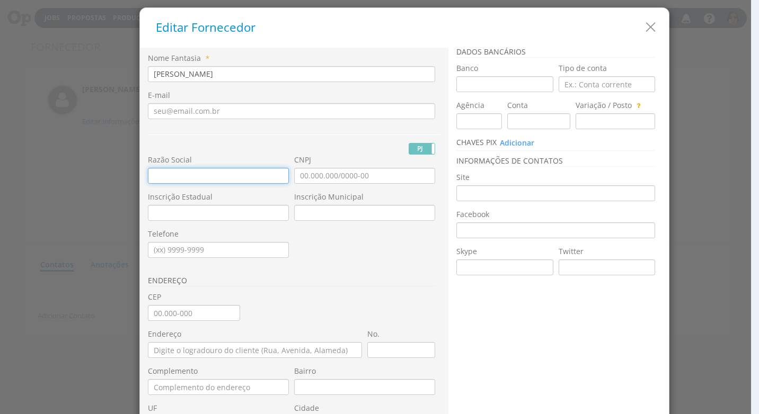
click at [154, 173] on input "text" at bounding box center [218, 176] width 141 height 16
paste input "[PERSON_NAME]"
type input "[PERSON_NAME]"
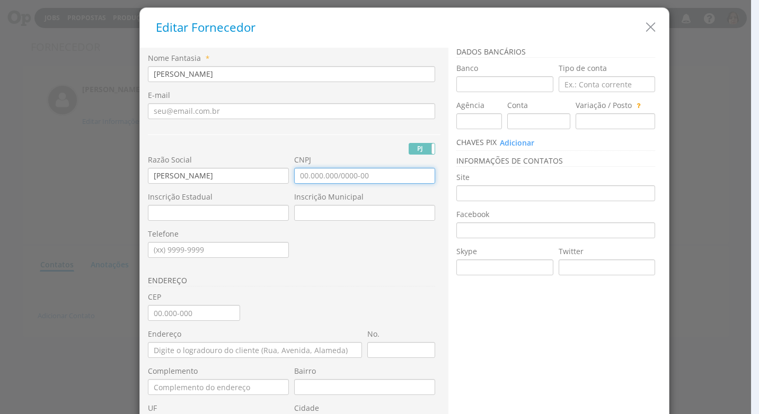
click at [295, 177] on input "CNPJ" at bounding box center [364, 176] width 141 height 16
type input "34.726.294/0001-55"
click at [170, 216] on input "Inscrição Estadual" at bounding box center [218, 213] width 141 height 16
drag, startPoint x: 423, startPoint y: 268, endPoint x: 412, endPoint y: 268, distance: 11.1
click at [423, 268] on div "ENDEREÇO" at bounding box center [294, 279] width 292 height 26
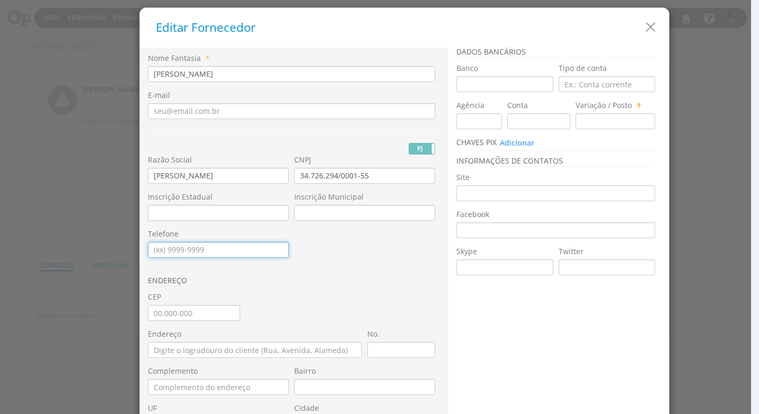
click at [152, 250] on input "Telefone" at bounding box center [218, 250] width 141 height 16
type input "(13) 5060-95__"
click at [369, 251] on div "ENDEREÇO" at bounding box center [294, 172] width 292 height 239
drag, startPoint x: 199, startPoint y: 252, endPoint x: 124, endPoint y: 245, distance: 75.5
click at [124, 245] on div "Editar Fornecedor Nome Fantasia * [PERSON_NAME] E-mail PJ PF RG Razão Social UF" at bounding box center [379, 207] width 759 height 414
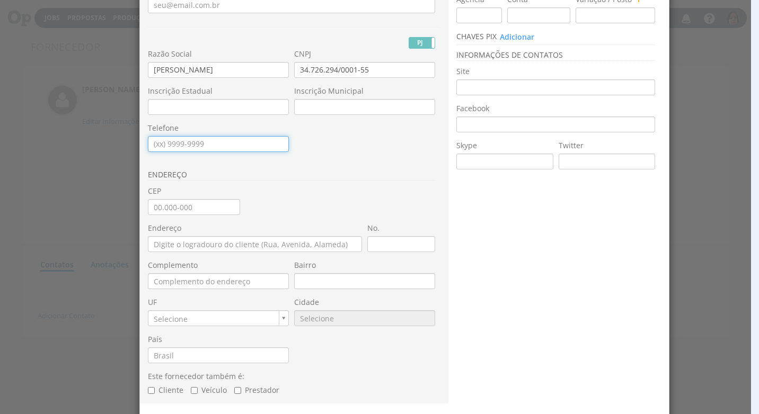
scroll to position [142, 0]
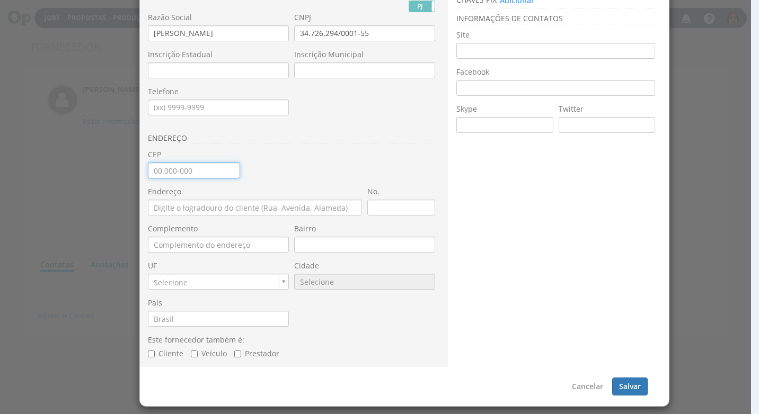
click at [148, 171] on input "CEP" at bounding box center [194, 171] width 92 height 16
type input "13.506-095"
type input "Avenida 80 A"
type input "[GEOGRAPHIC_DATA]"
type input "SP"
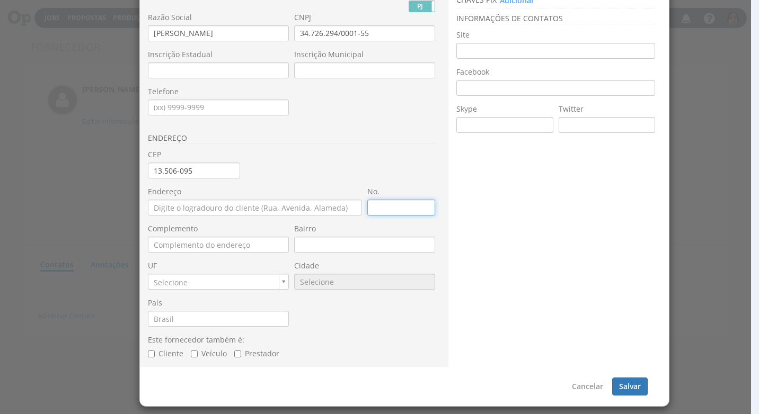
type input "9566"
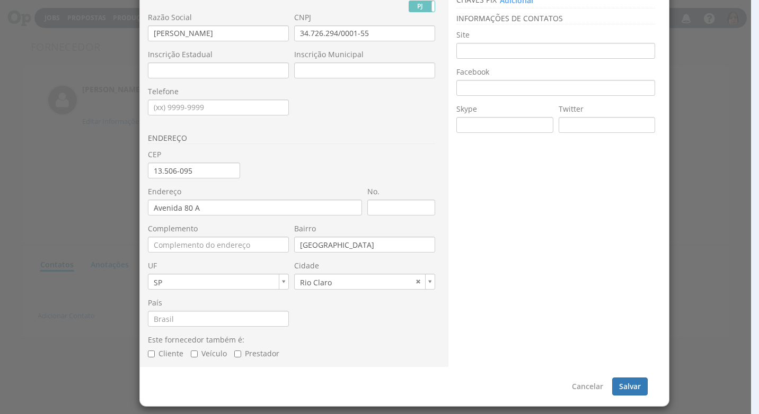
click at [286, 169] on div "Nome Fantasia * [PERSON_NAME] E-mail PJ PF Nome Civil" at bounding box center [294, 138] width 292 height 457
click at [383, 209] on input "No." at bounding box center [401, 208] width 68 height 16
type input "495"
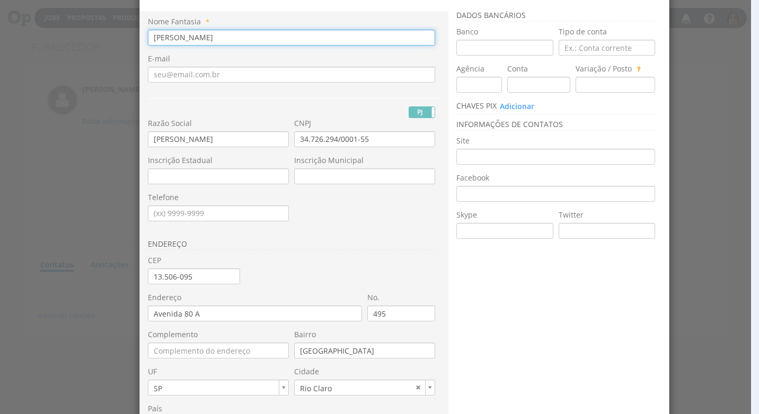
click at [255, 37] on input "[PERSON_NAME]" at bounding box center [291, 38] width 287 height 16
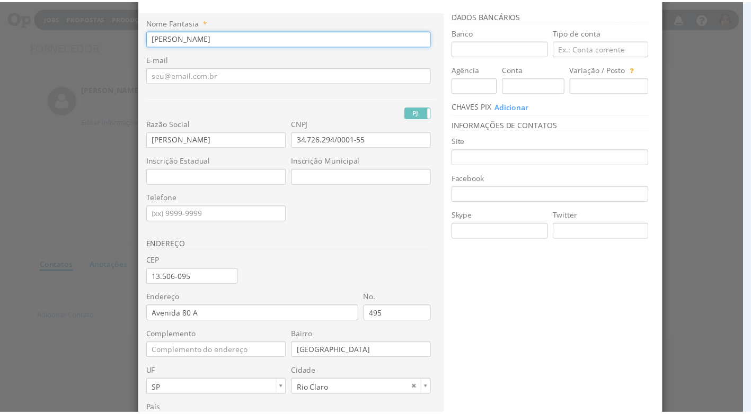
scroll to position [142, 0]
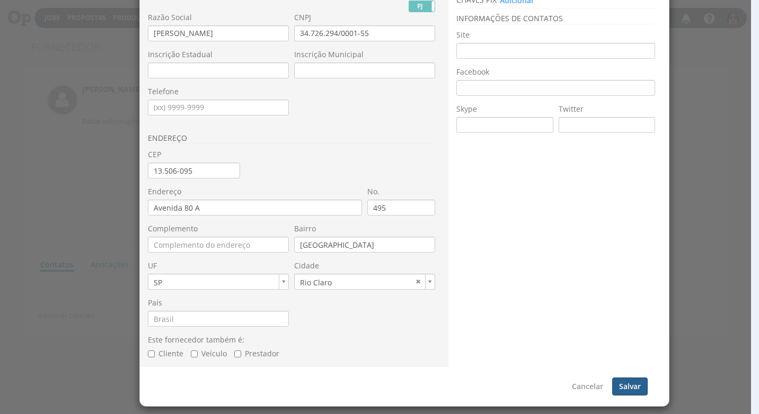
click at [626, 387] on button "Salvar" at bounding box center [629, 387] width 35 height 18
type input "[PERSON_NAME]"
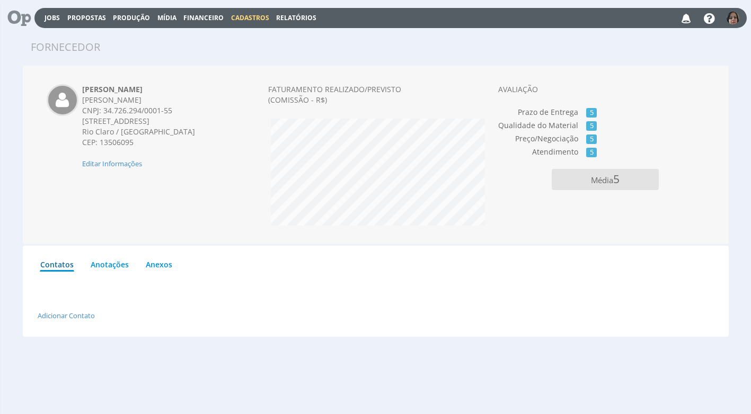
click at [208, 18] on span "Financeiro" at bounding box center [203, 17] width 40 height 9
click at [187, 35] on link "Lançamentos" at bounding box center [204, 33] width 89 height 15
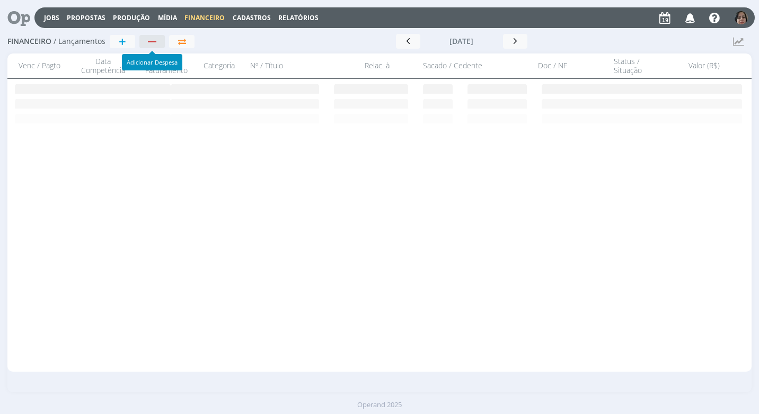
click at [156, 43] on div "button" at bounding box center [153, 41] width 14 height 7
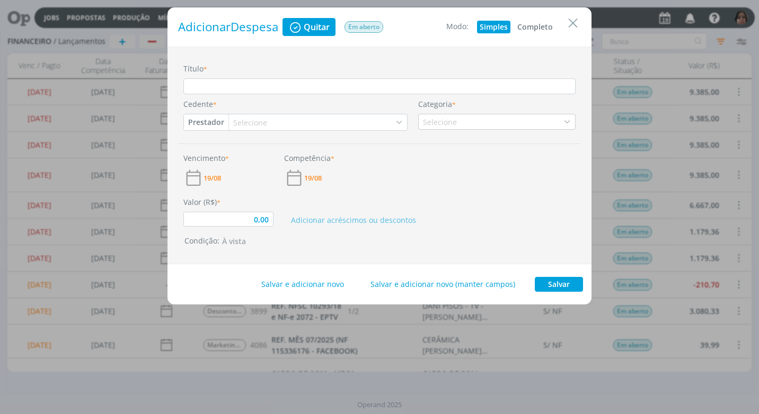
click at [543, 26] on button "Completo" at bounding box center [534, 27] width 41 height 13
type input "0,00"
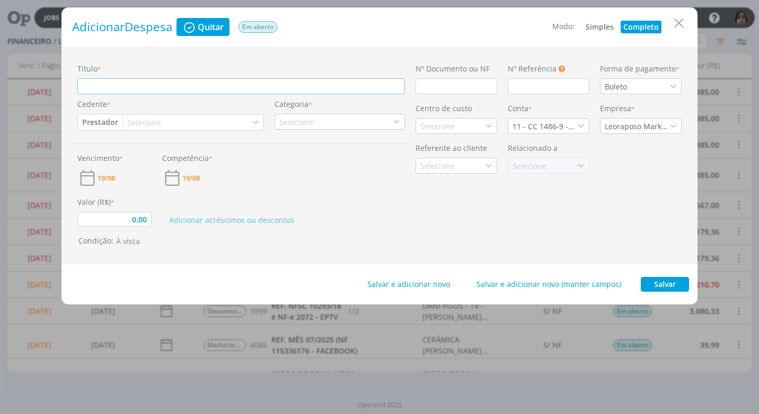
click at [155, 86] on input "Título *" at bounding box center [240, 86] width 327 height 16
type input "R"
type input "0,00"
type input "RE"
type input "0,00"
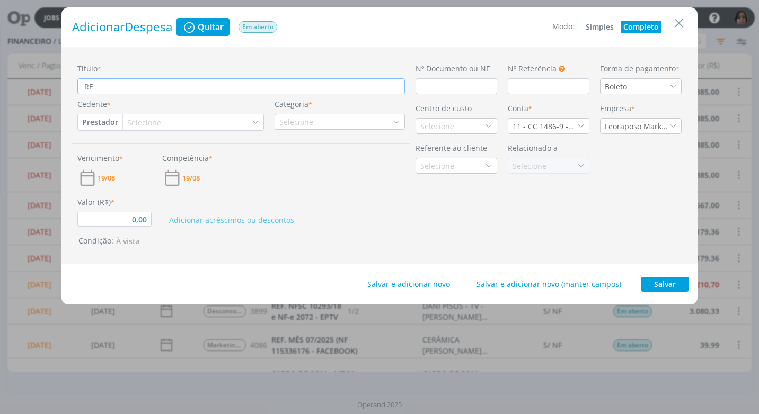
type input "REF"
type input "0,00"
type input "REF."
type input "0,00"
type input "REF."
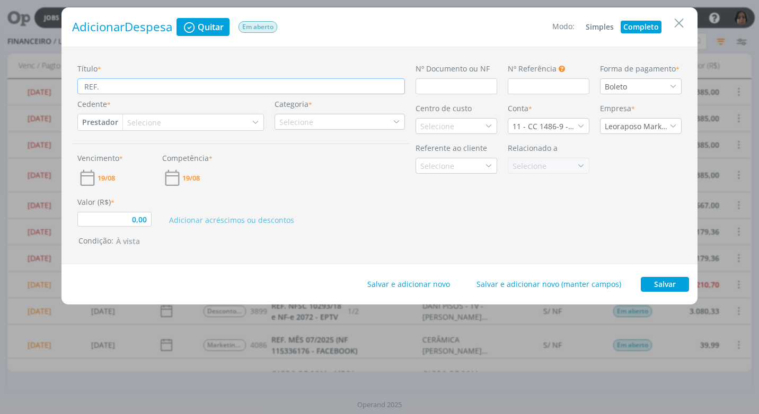
type input "0,00"
type input "REF. 0"
type input "0,00"
type input "REF. 02"
type input "0,00"
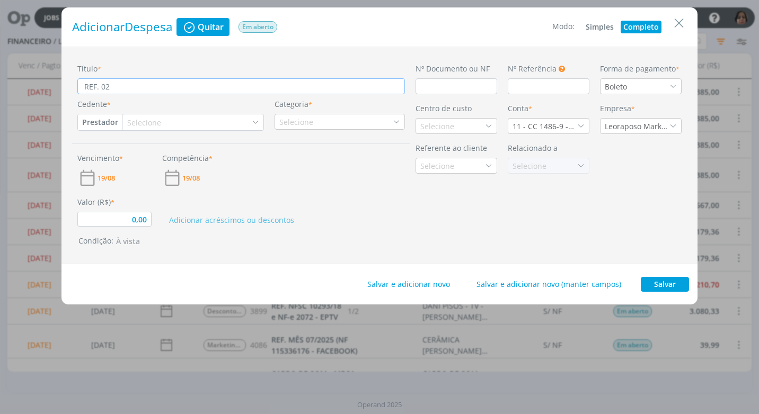
type input "REF. 02"
type input "0,00"
type input "REF. 02 C"
type input "0,00"
type input "REF. 02 CO"
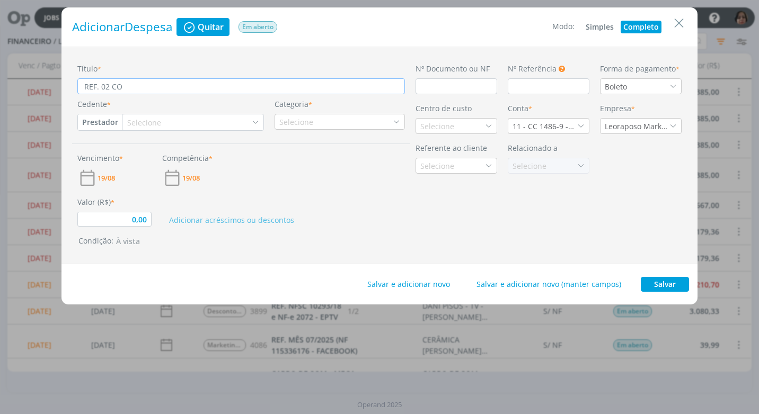
type input "0,00"
type input "REF. 02 CON"
type input "0,00"
type input "REF. 02 CONT"
type input "0,00"
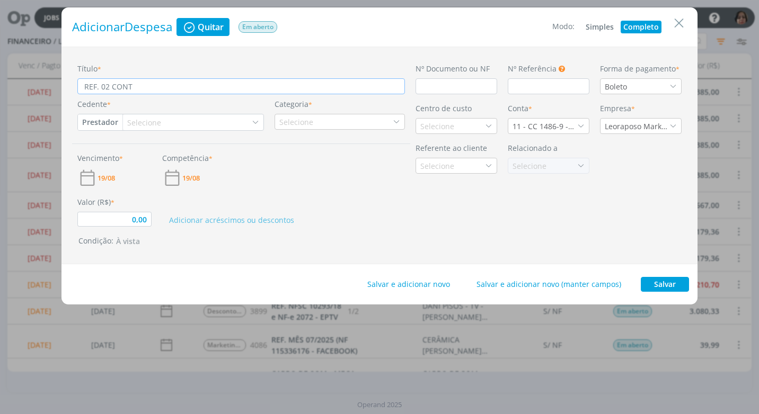
type input "REF. 02 CONTR"
type input "0,00"
type input "REF. 02 CONTRO"
type input "0,00"
type input "REF. 02 CONTROL"
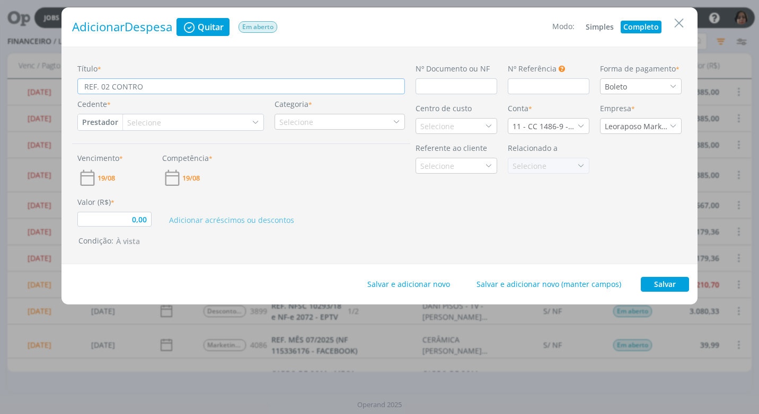
type input "0,00"
type input "REF. 02 CONTROLE"
type input "0,00"
type input "REF. 02 CONTROLES"
type input "0,00"
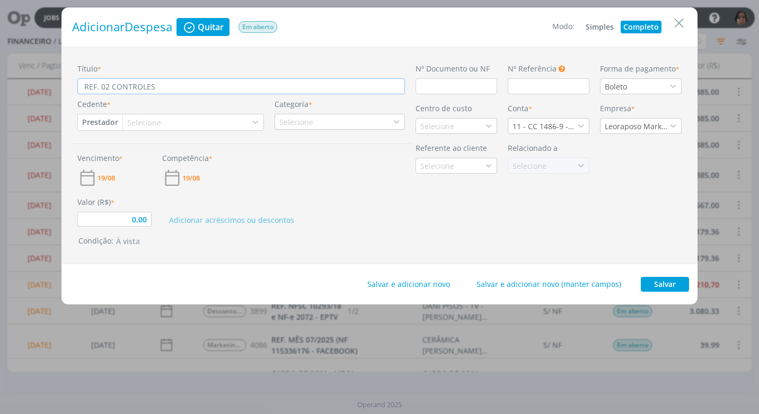
type input "REF. 02 CONTROLES"
type input "0,00"
type input "REF. 02 CONTROLES P"
type input "0,00"
type input "REF. 02 CONTROLES PA"
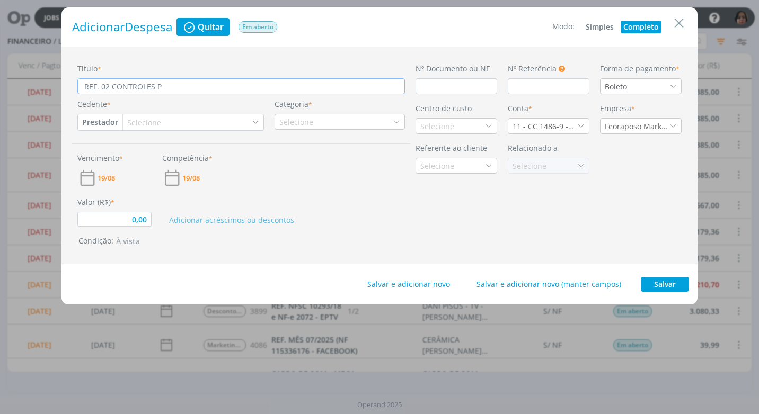
type input "0,00"
type input "REF. 02 CONTROLES PAR"
type input "0,00"
type input "REF. 02 CONTROLES PARA"
type input "0,00"
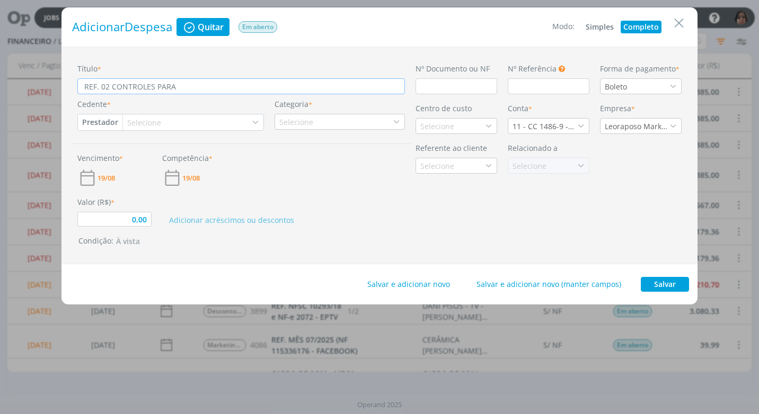
type input "REF. 02 CONTROLES PARA"
type input "0,00"
type input "REF. 02 CONTROLES PARA P"
type input "0,00"
type input "REF. 02 CONTROLES PARA PO"
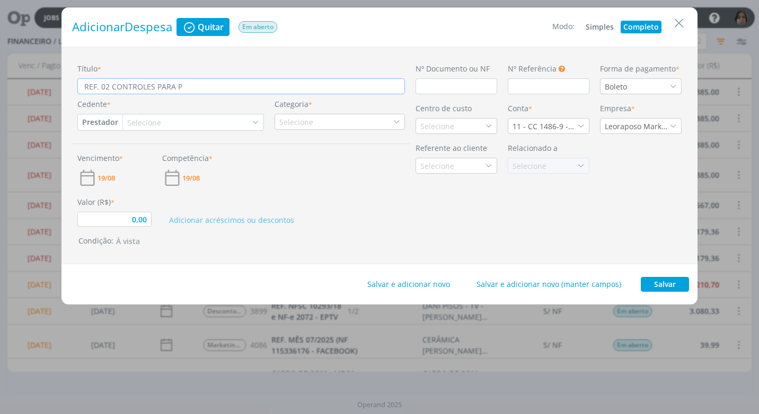
type input "0,00"
type input "REF. 02 CONTROLES PARA POR"
type input "0,00"
type input "REF. 02 CONTROLES PARA PORT"
type input "0,00"
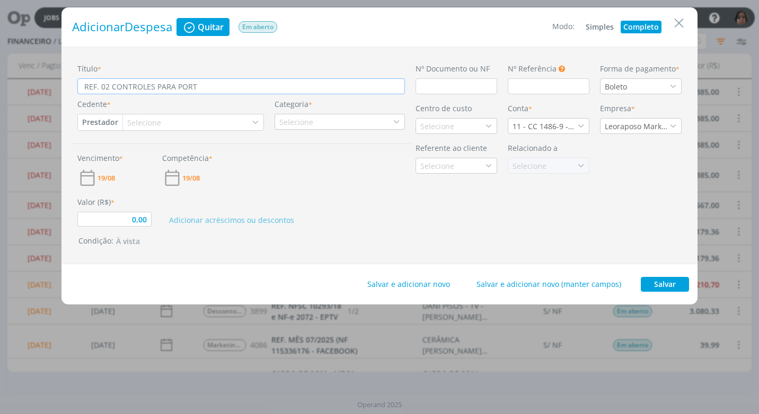
type input "REF. 02 CONTROLES PARA PORTÃ"
type input "0,00"
type input "REF. 02 CONTROLES PARA PORTÃO"
type input "0,00"
type input "REF. 02 CONTROLES PARA PORTÃO"
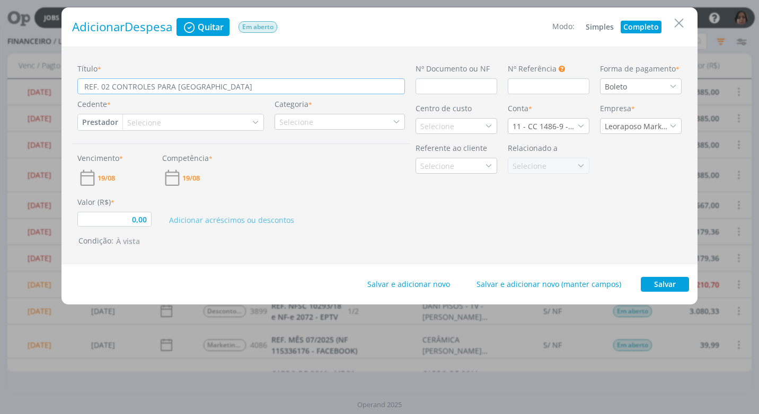
type input "0,00"
type input "REF. 02 CONTROLES PARA PORTÃO E"
type input "0,00"
type input "REF. 02 CONTROLES PARA PORTÃO EL"
type input "0,00"
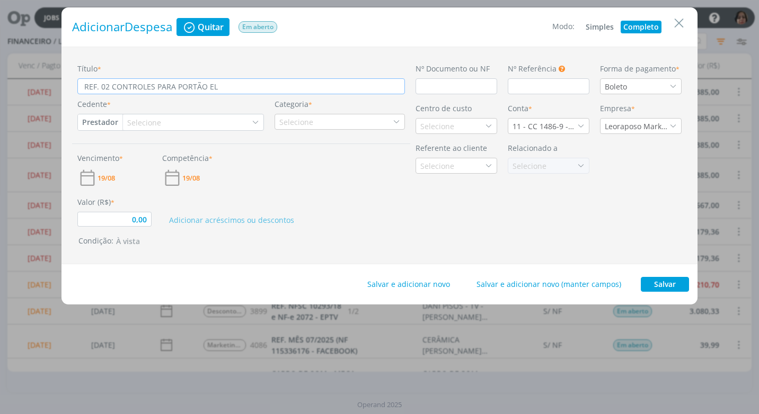
type input "REF. 02 CONTROLES PARA PORTÃO ELE"
type input "0,00"
type input "REF. 02 CONTROLES PARA PORTÃO ELET"
type input "0,00"
type input "REF. 02 CONTROLES PARA PORTÃO ELETR"
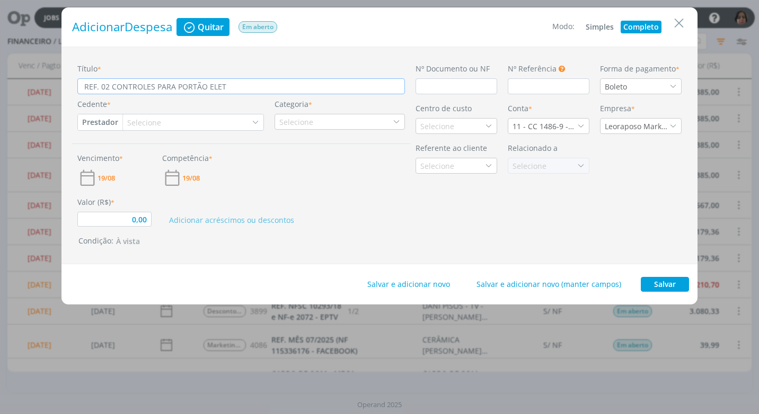
type input "0,00"
type input "REF. 02 CONTROLES PARA PORTÃO ELETRÔ"
type input "0,00"
type input "REF. 02 CONTROLES PARA PORTÃO ELETRÔN"
type input "0,00"
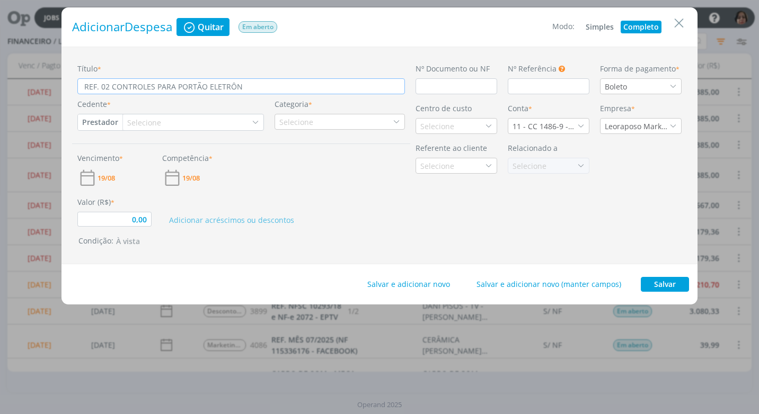
type input "REF. 02 CONTROLES PARA PORTÃO ELETRÔNI"
type input "0,00"
type input "REF. 02 CONTROLES PARA PORTÃO ELETRÔNIC"
type input "0,00"
type input "REF. 02 CONTROLES PARA PORTÃO ELETRÔNICO"
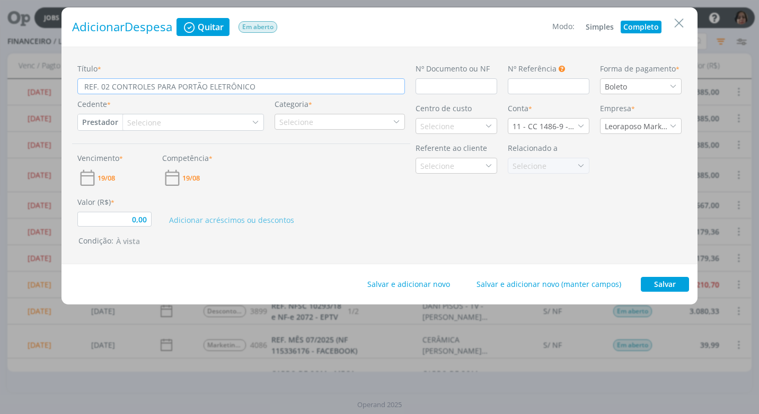
type input "0,00"
type input "REF. 02 CONTROLES PARA PORTÃO ELETRÔNICO"
click at [432, 87] on input "dialog" at bounding box center [456, 86] width 82 height 16
type input "8"
type input "0,00"
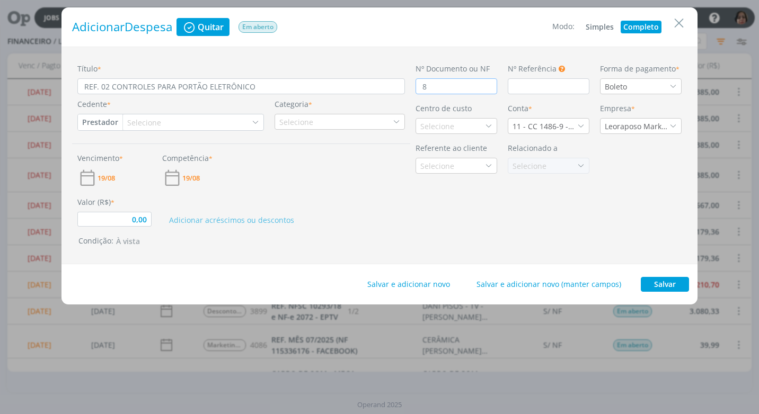
type input "80"
type input "0,00"
type input "800"
type input "0,00"
type input "8002"
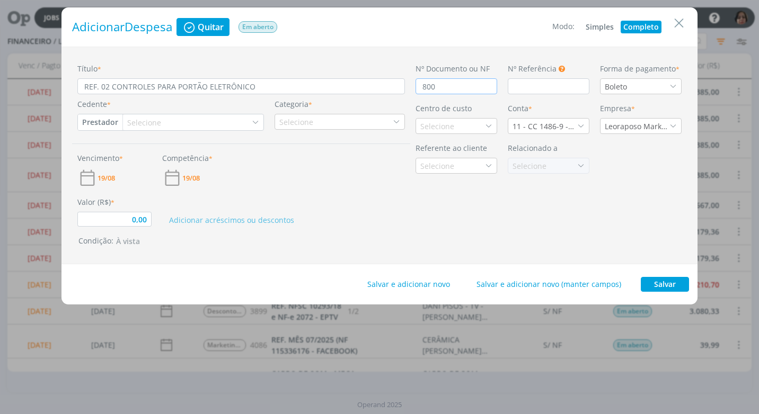
type input "0,00"
type input "80020"
type input "0,00"
type input "800202"
type input "0,00"
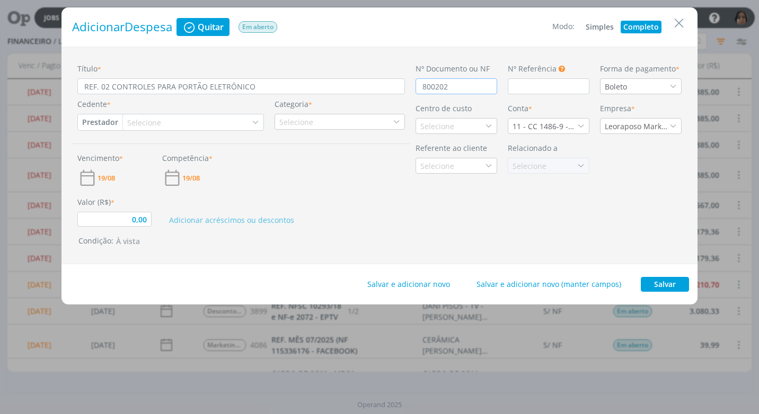
type input "8002025"
type input "0,00"
click at [435, 86] on input "8002025" at bounding box center [456, 86] width 82 height 16
type input "802025"
type input "0,00"
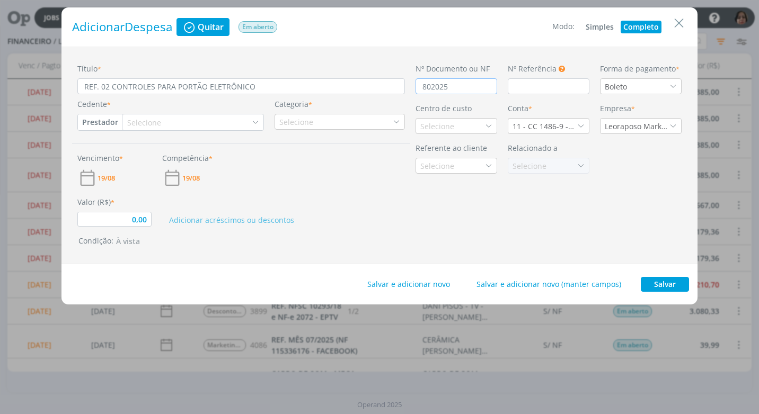
type input "80 2025"
type input "0,00"
type input "80 2025"
click at [673, 84] on icon "dialog" at bounding box center [672, 86] width 7 height 7
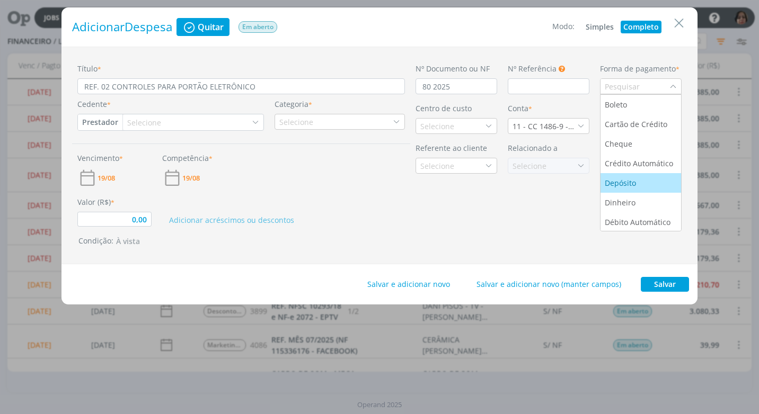
scroll to position [40, 0]
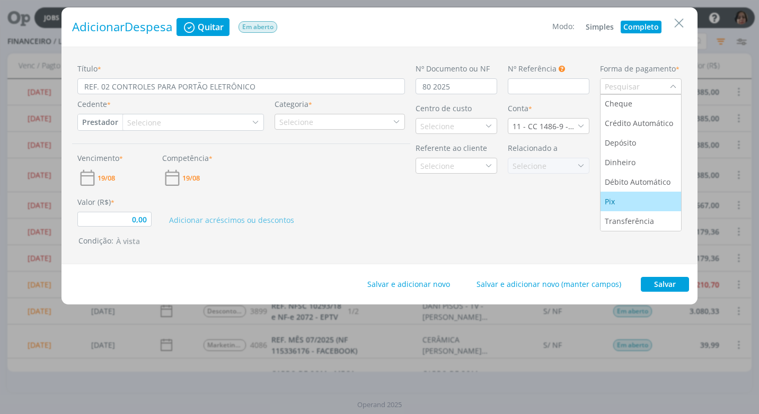
click at [625, 195] on li "Pix" at bounding box center [640, 202] width 81 height 20
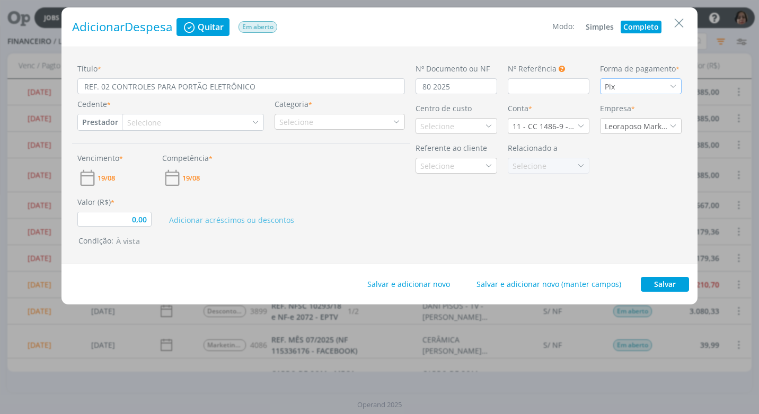
click at [91, 120] on button "Prestador" at bounding box center [100, 122] width 44 height 16
click at [128, 156] on link "Fornecedor" at bounding box center [120, 157] width 84 height 17
type input "0,00"
click at [145, 122] on div "Selecione" at bounding box center [150, 122] width 36 height 11
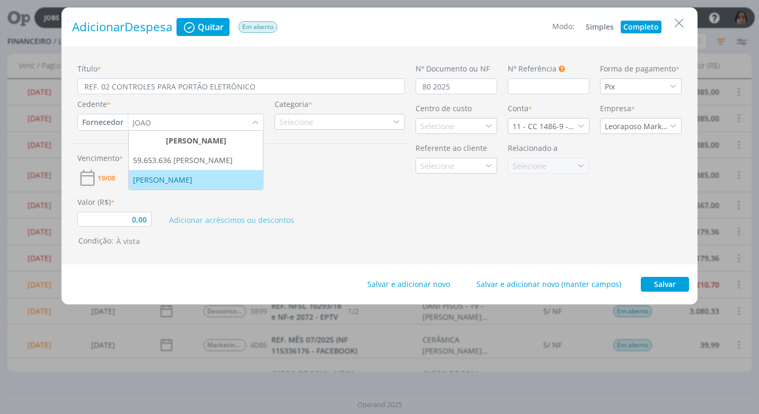
type input "JOAO"
click at [194, 180] on div "[PERSON_NAME]" at bounding box center [163, 179] width 61 height 11
type input "0,00"
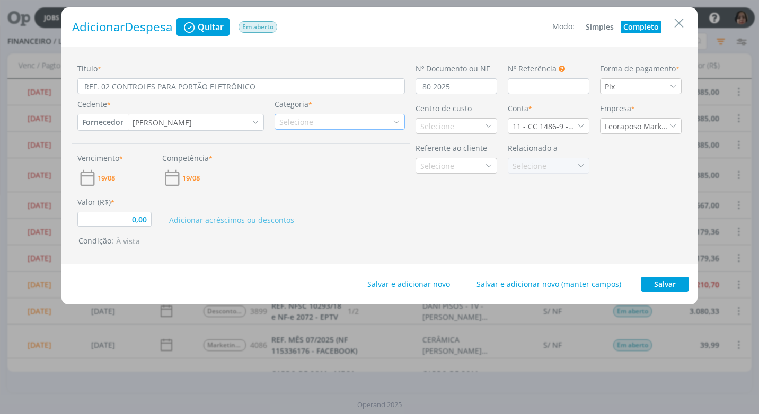
click at [329, 120] on div "Selecione" at bounding box center [339, 122] width 130 height 16
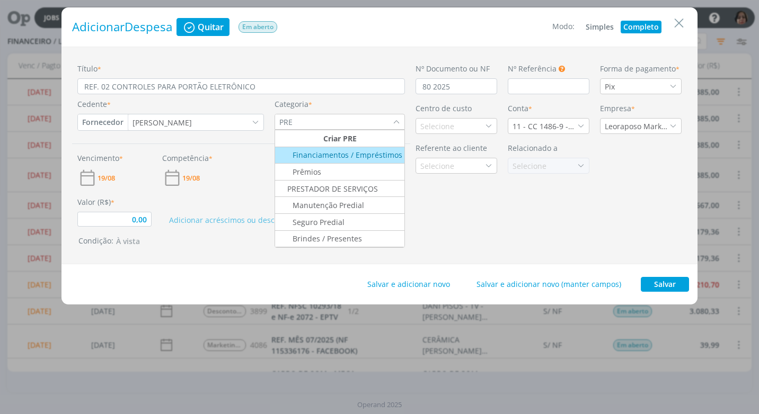
scroll to position [0, 0]
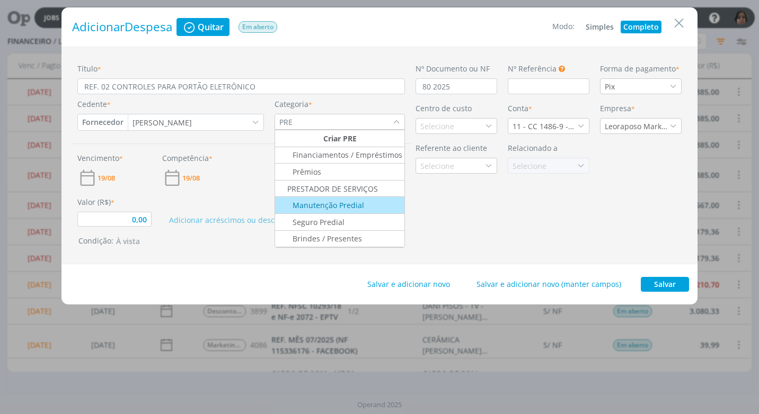
type input "PRE"
click at [351, 208] on div "Manutenção Predial" at bounding box center [320, 205] width 87 height 11
type input "0,00"
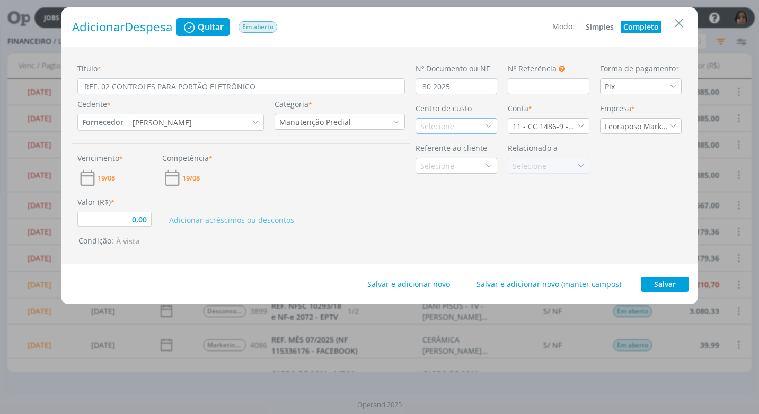
click at [489, 126] on icon "dialog" at bounding box center [488, 125] width 7 height 7
type input "RATE"
click at [473, 163] on div "Rateio" at bounding box center [456, 163] width 72 height 11
click at [582, 123] on icon "dialog" at bounding box center [580, 125] width 7 height 7
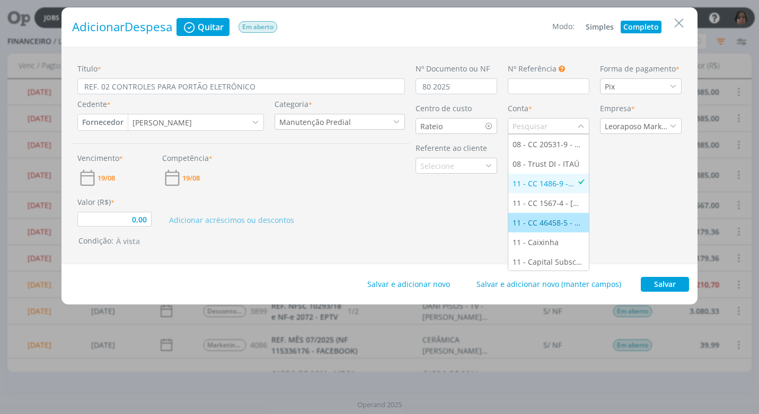
click at [542, 223] on div "11 - CC 46458-5 - ITAÚ" at bounding box center [548, 222] width 72 height 11
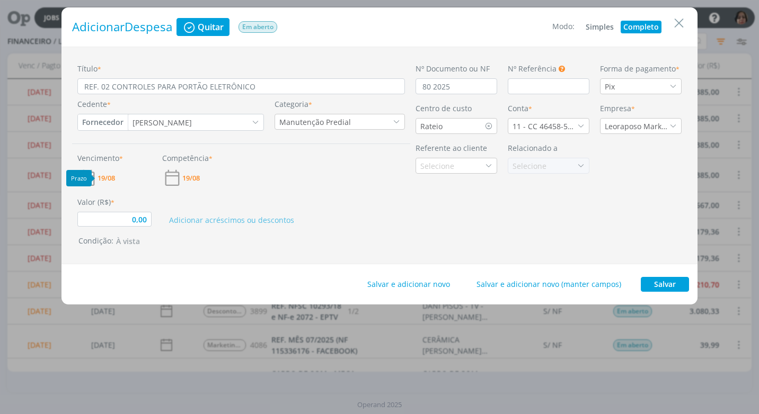
click at [115, 177] on span "19/08" at bounding box center [105, 178] width 17 height 7
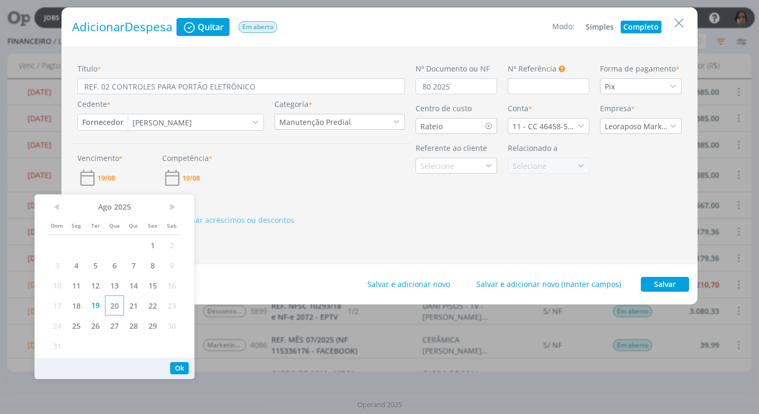
click at [111, 308] on span "20" at bounding box center [114, 306] width 19 height 20
drag, startPoint x: 172, startPoint y: 368, endPoint x: 171, endPoint y: 332, distance: 35.5
click at [172, 366] on button "Ok" at bounding box center [179, 368] width 19 height 12
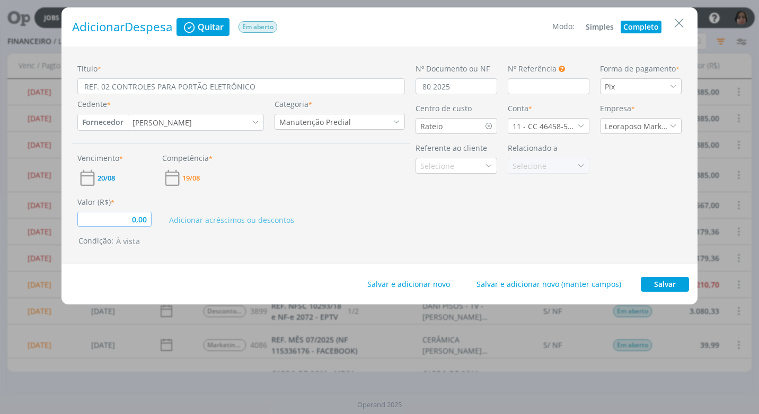
click at [140, 224] on input "0,00" at bounding box center [114, 219] width 74 height 15
click at [665, 277] on button "Salvar" at bounding box center [664, 284] width 48 height 15
type input "100,00"
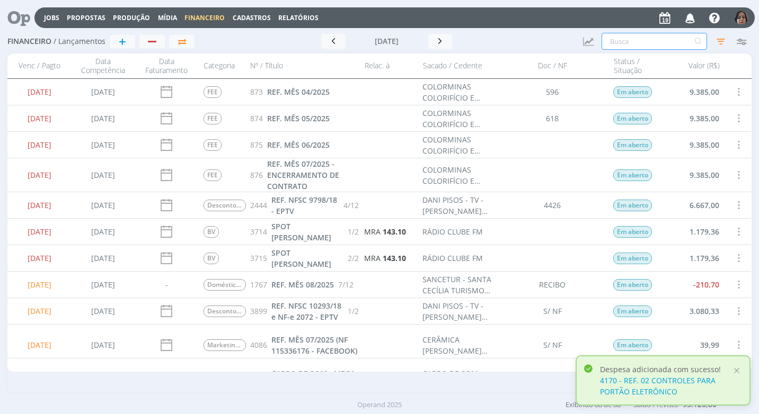
click at [613, 39] on input "text" at bounding box center [653, 41] width 105 height 17
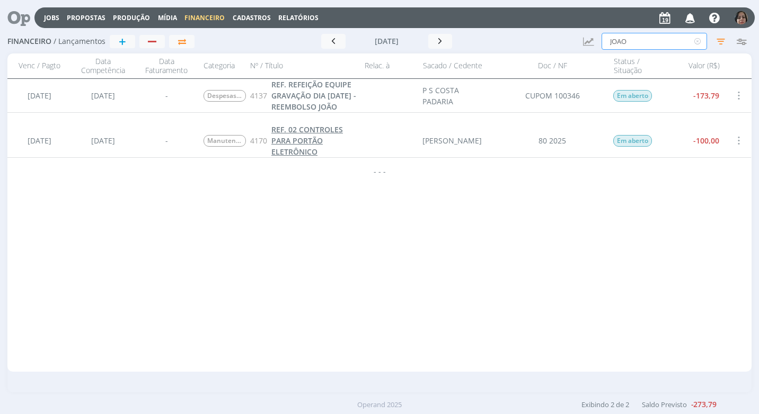
type input "JOAO"
click at [296, 142] on span "REF. 02 CONTROLES PARA PORTÃO ELETRÔNICO" at bounding box center [307, 140] width 72 height 32
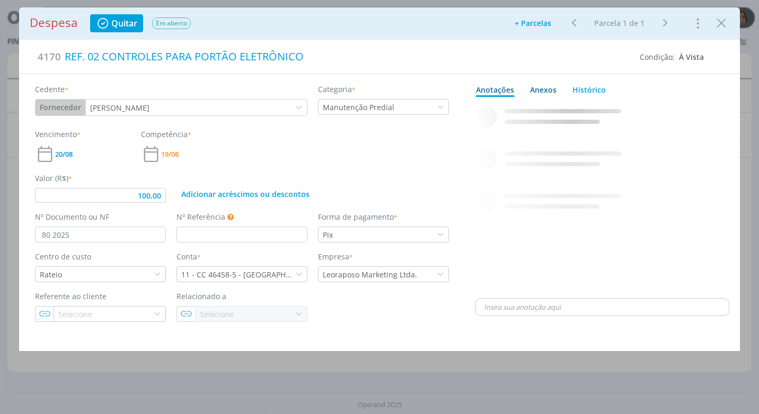
click at [545, 86] on div "Anexos 0" at bounding box center [543, 89] width 26 height 11
type input "100,00"
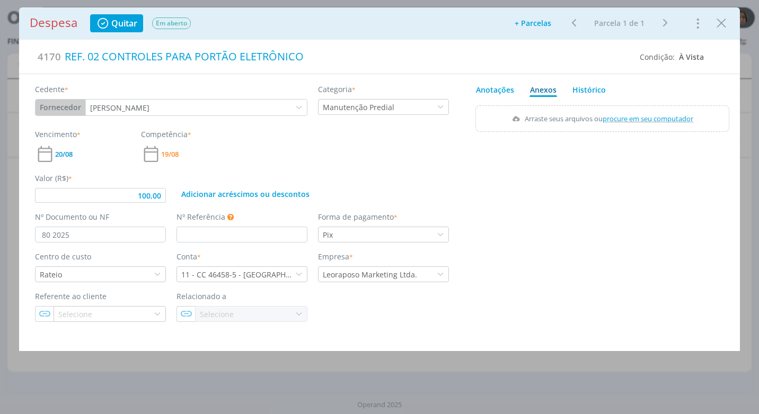
click at [642, 118] on span "procure em seu computador" at bounding box center [648, 119] width 91 height 10
click at [642, 109] on input "Arraste seus arquivos ou procure em seu computador" at bounding box center [602, 106] width 254 height 3
type input "C:\fakepath\NF 80 - JOÃO MOREIRA - R$ 100,00 - 19-08-25.pdf"
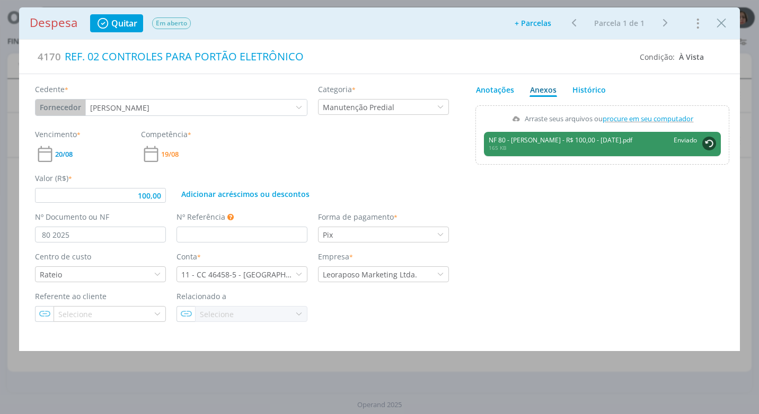
type input "100,00"
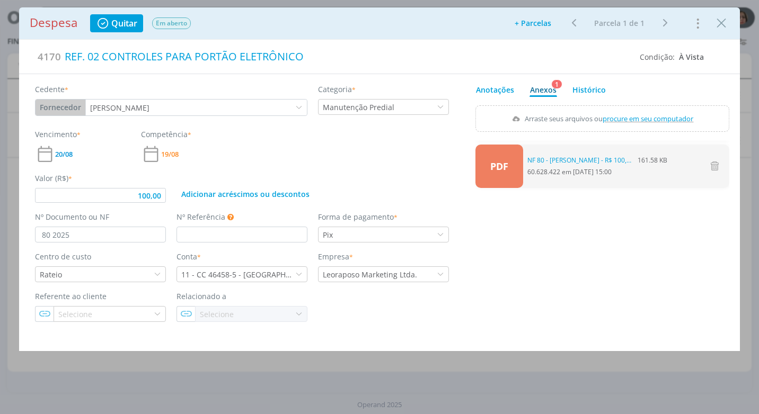
click at [717, 27] on icon "Close" at bounding box center [721, 23] width 16 height 16
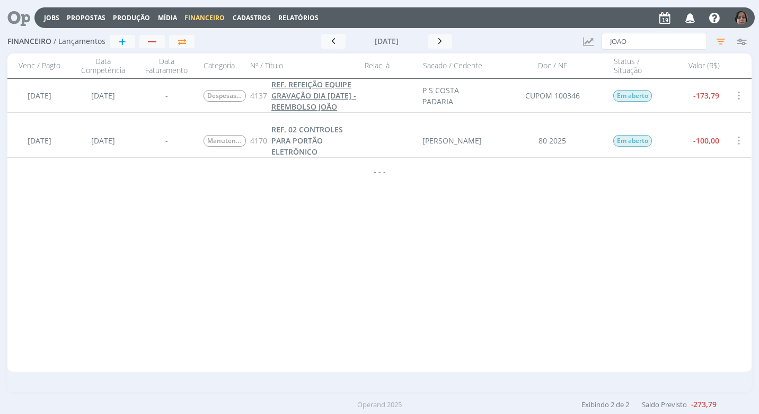
click at [310, 108] on span "REF. REFEIÇÃO EQUIPE GRAVAÇÃO DIA 11/08/25 - REEMBOLSO JOÃO" at bounding box center [313, 95] width 85 height 32
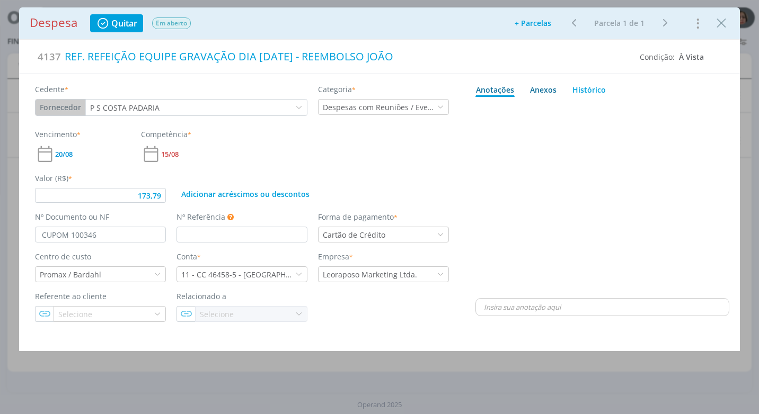
click at [547, 89] on div "Anexos 0" at bounding box center [543, 89] width 26 height 11
type input "173,79"
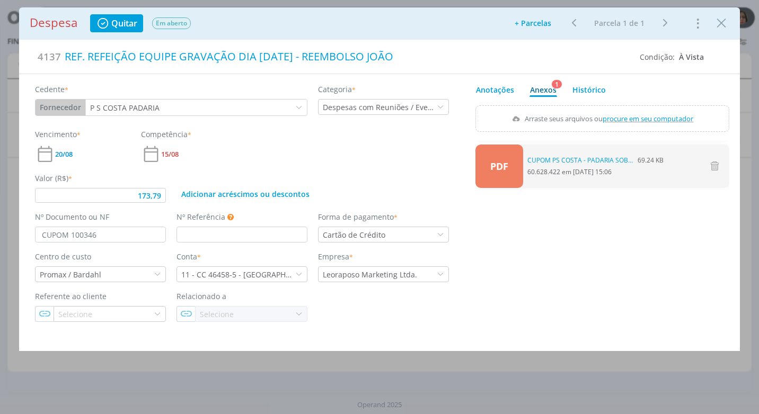
click at [542, 302] on div "PDF 0 CUPOM PS COSTA - PADARIA SOBERANO - R$ 173,79 - 11-08-25 - CARTÃO ITAU.pd…" at bounding box center [602, 232] width 254 height 185
click at [719, 25] on icon "Close" at bounding box center [721, 23] width 16 height 16
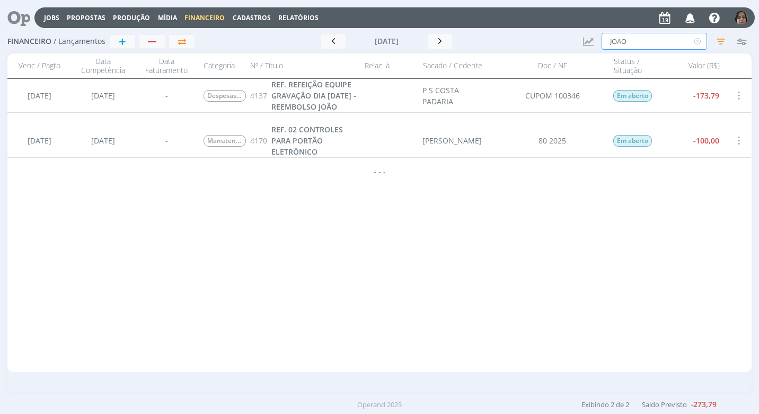
click at [636, 42] on input "JOAO" at bounding box center [653, 41] width 105 height 17
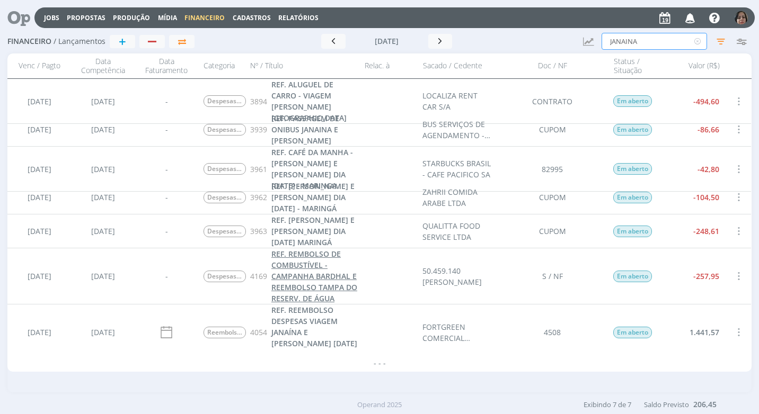
type input "JANAINA"
click at [317, 289] on span "REF. REMBOLSO DE COMBUSTÍVEL - CAMPANHA BARDHAL E REEMBOLSO TAMPA DO RESERV. DE…" at bounding box center [314, 276] width 86 height 55
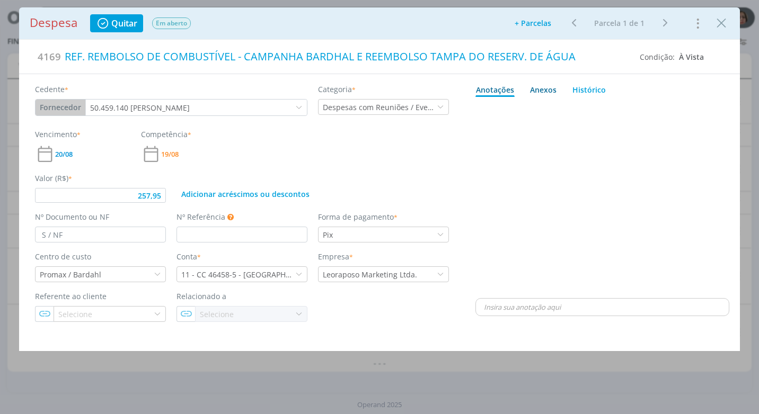
click at [551, 88] on div "Anexos 0" at bounding box center [543, 89] width 26 height 11
type input "257,95"
click at [614, 115] on span "procure em seu computador" at bounding box center [648, 119] width 91 height 10
click at [614, 109] on input "Arraste seus arquivos ou procure em seu computador" at bounding box center [602, 106] width 254 height 3
type input "C:\fakepath\REEMBOLSO KILOMETRAGEM JANAÍNA - FILMAGEM SÃO PEDRO.jpg"
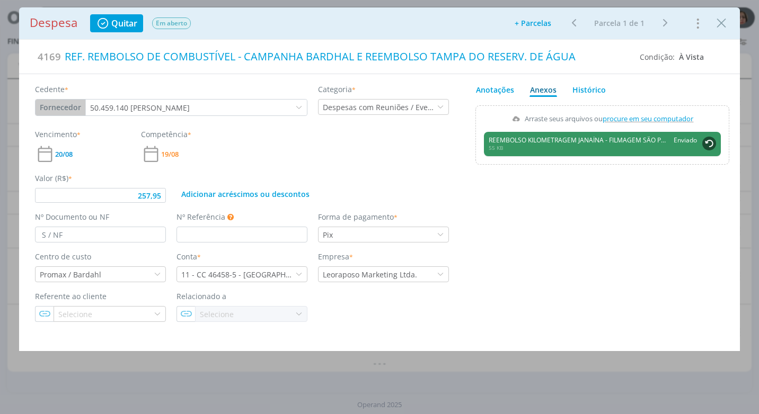
type input "257,95"
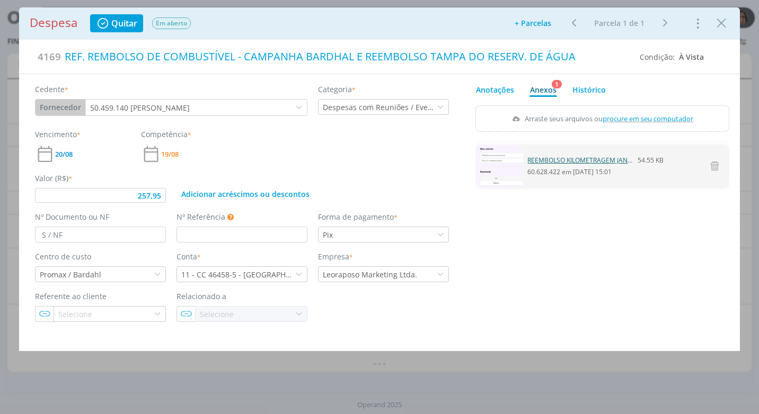
click at [573, 161] on link "REEMBOLSO KILOMETRAGEM JANAÍNA - FILMAGEM SÃO PEDRO.jpg" at bounding box center [580, 161] width 106 height 10
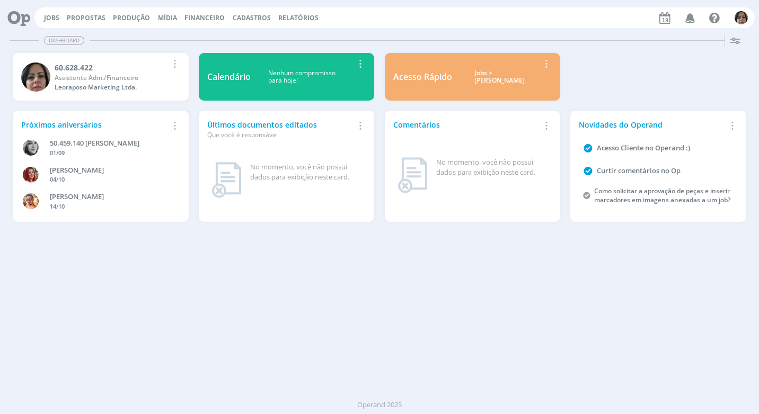
click at [207, 15] on span "Financeiro" at bounding box center [204, 17] width 40 height 9
click at [197, 34] on link "Lançamentos" at bounding box center [205, 36] width 89 height 16
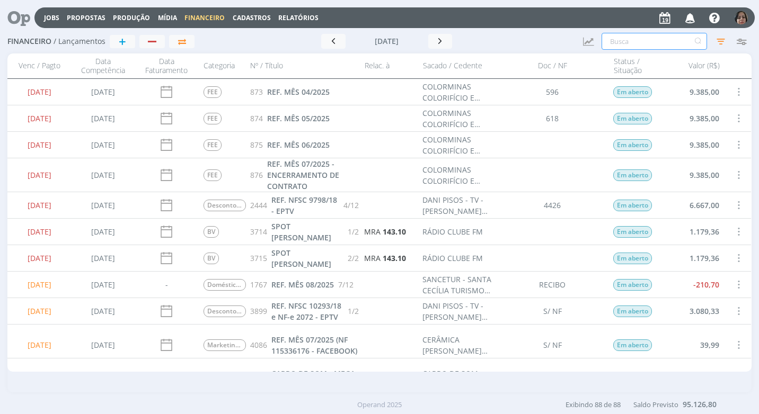
click at [634, 41] on input "text" at bounding box center [653, 41] width 105 height 17
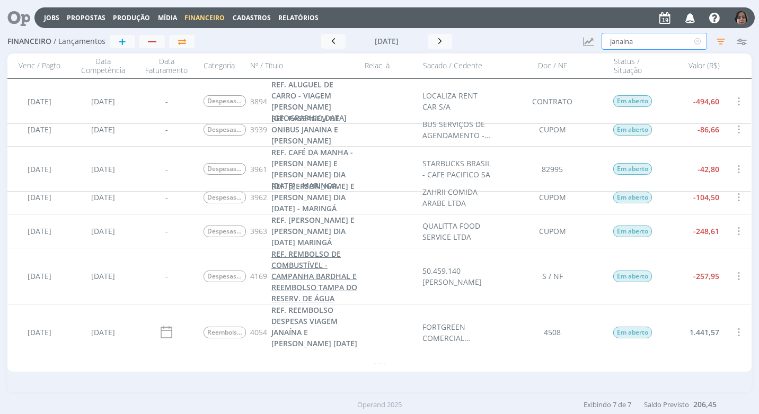
type input "janaina"
click at [301, 279] on span "REF. REMBOLSO DE COMBUSTÍVEL - CAMPANHA BARDHAL E REEMBOLSO TAMPA DO RESERV. DE…" at bounding box center [314, 276] width 86 height 55
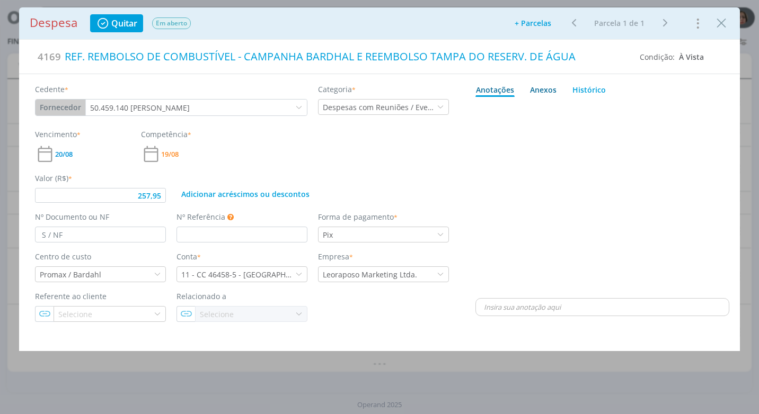
click at [547, 91] on div "Anexos 0" at bounding box center [543, 89] width 26 height 11
type input "257,95"
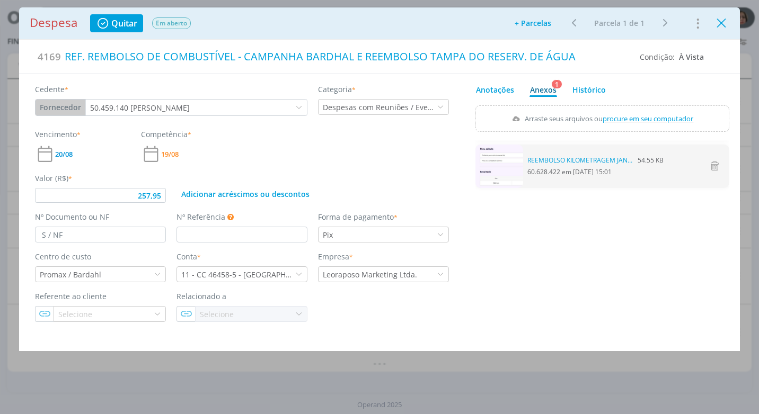
click at [726, 25] on icon "Close" at bounding box center [721, 23] width 16 height 16
